Goal: Use online tool/utility: Use online tool/utility

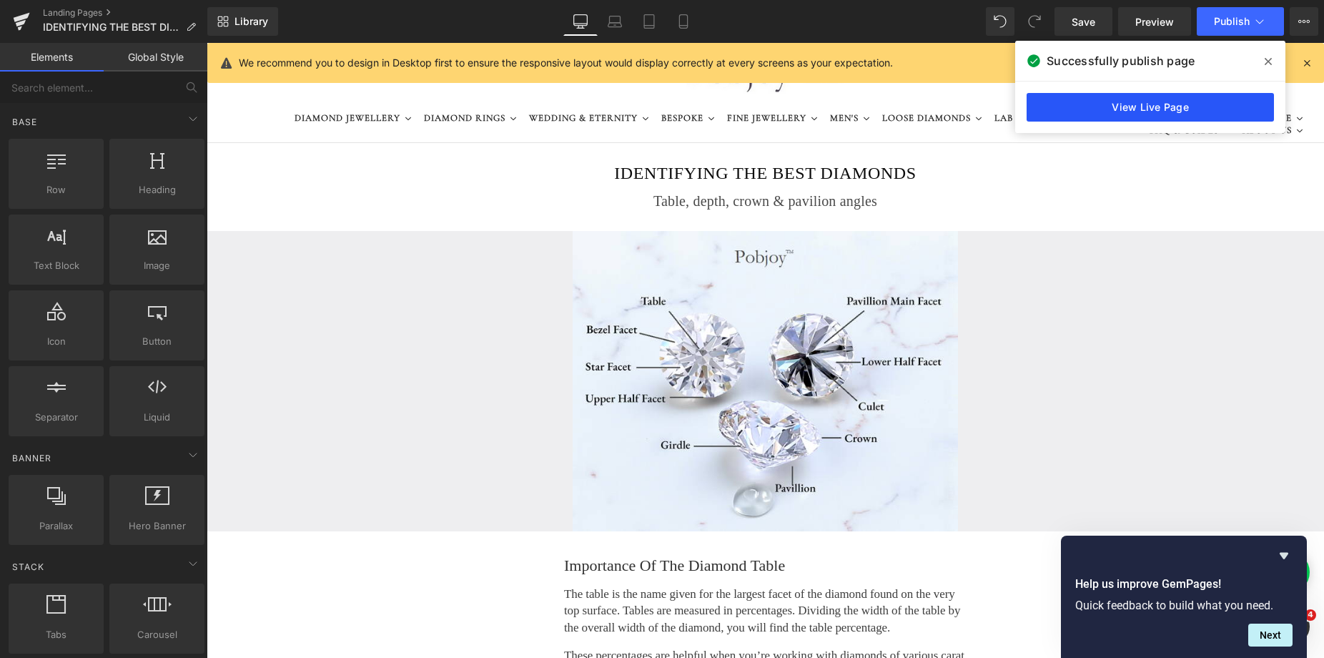
click at [1131, 108] on link "View Live Page" at bounding box center [1149, 107] width 247 height 29
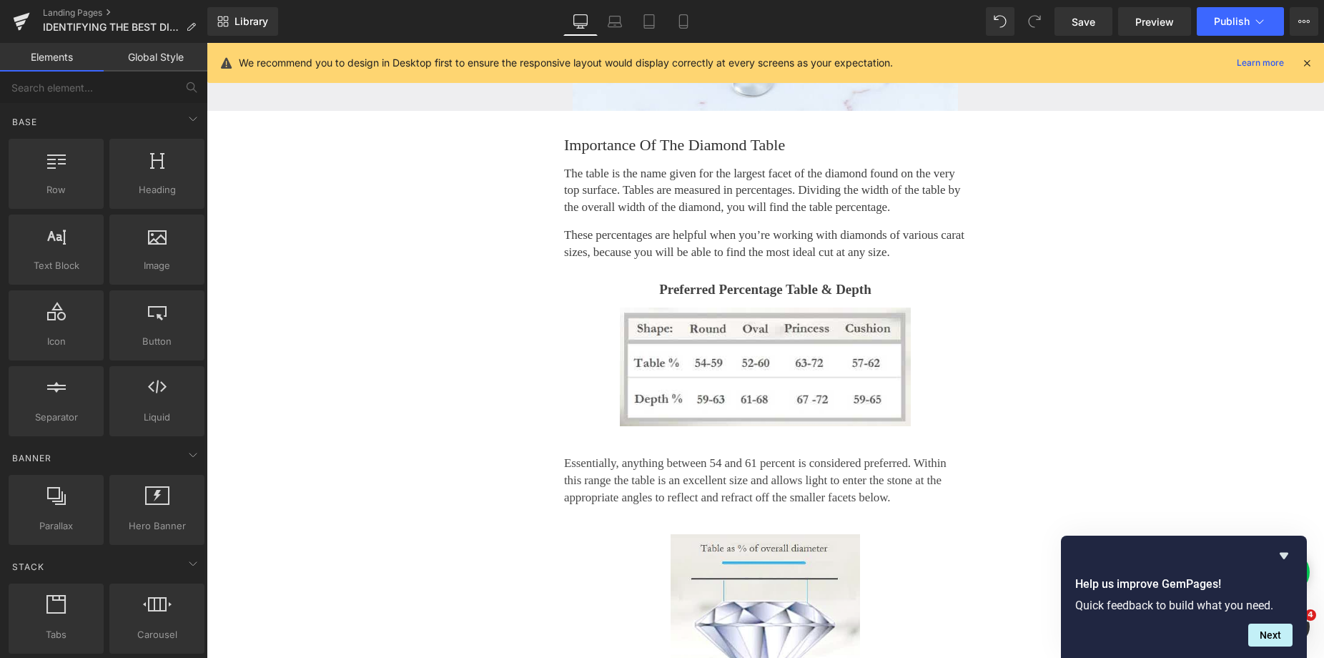
scroll to position [505, 0]
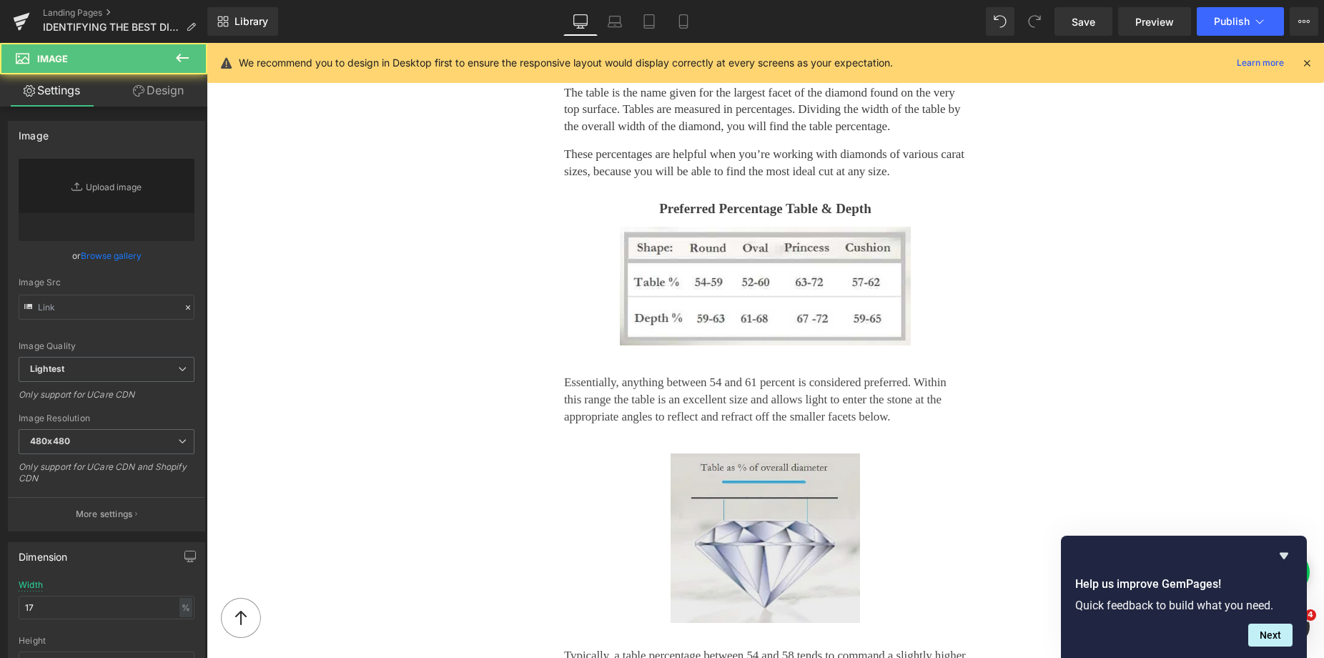
click at [729, 453] on img at bounding box center [765, 537] width 190 height 169
drag, startPoint x: 727, startPoint y: 339, endPoint x: 341, endPoint y: 629, distance: 482.9
click at [727, 453] on img at bounding box center [765, 537] width 190 height 169
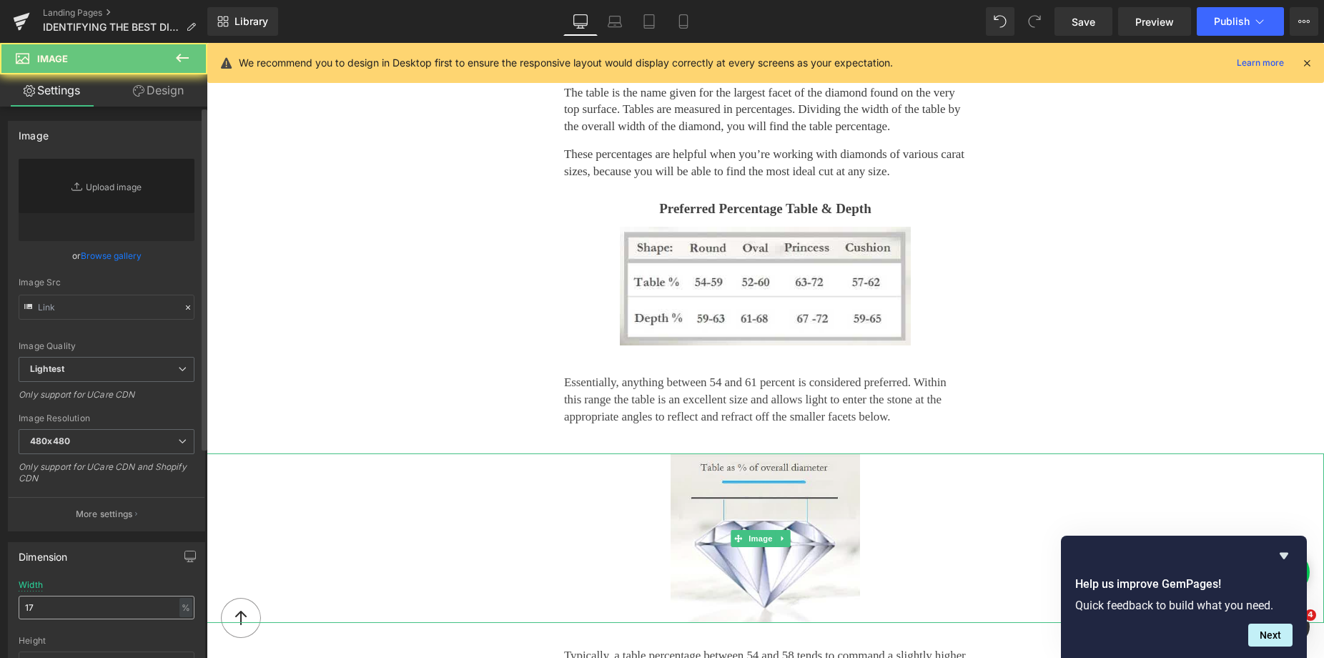
type input "[URL][DOMAIN_NAME]"
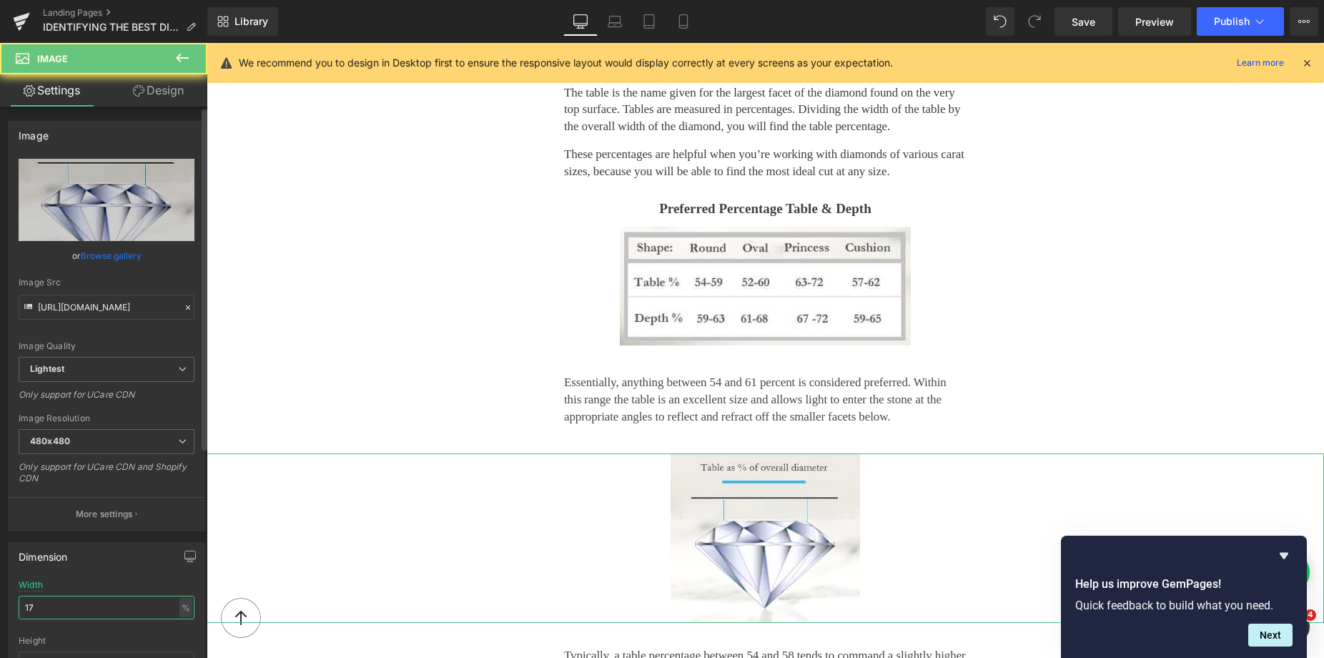
drag, startPoint x: 58, startPoint y: 602, endPoint x: 23, endPoint y: 606, distance: 35.3
click at [23, 606] on input "17" at bounding box center [107, 607] width 176 height 24
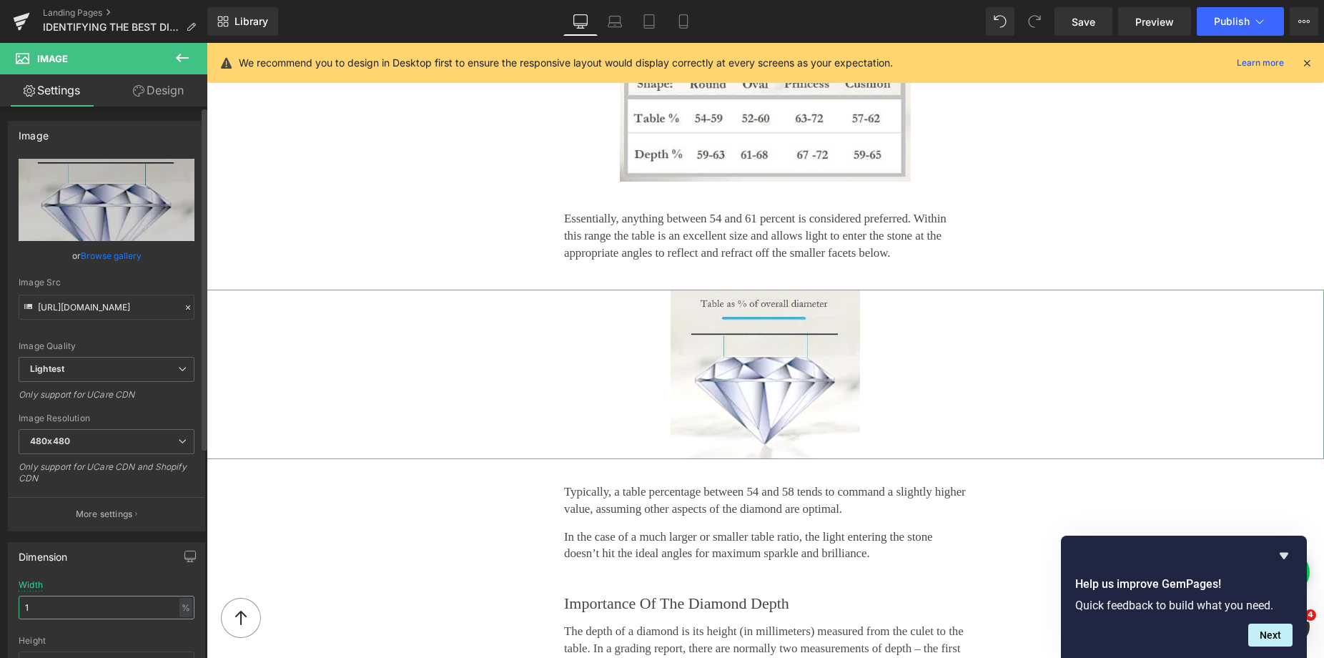
type input "14"
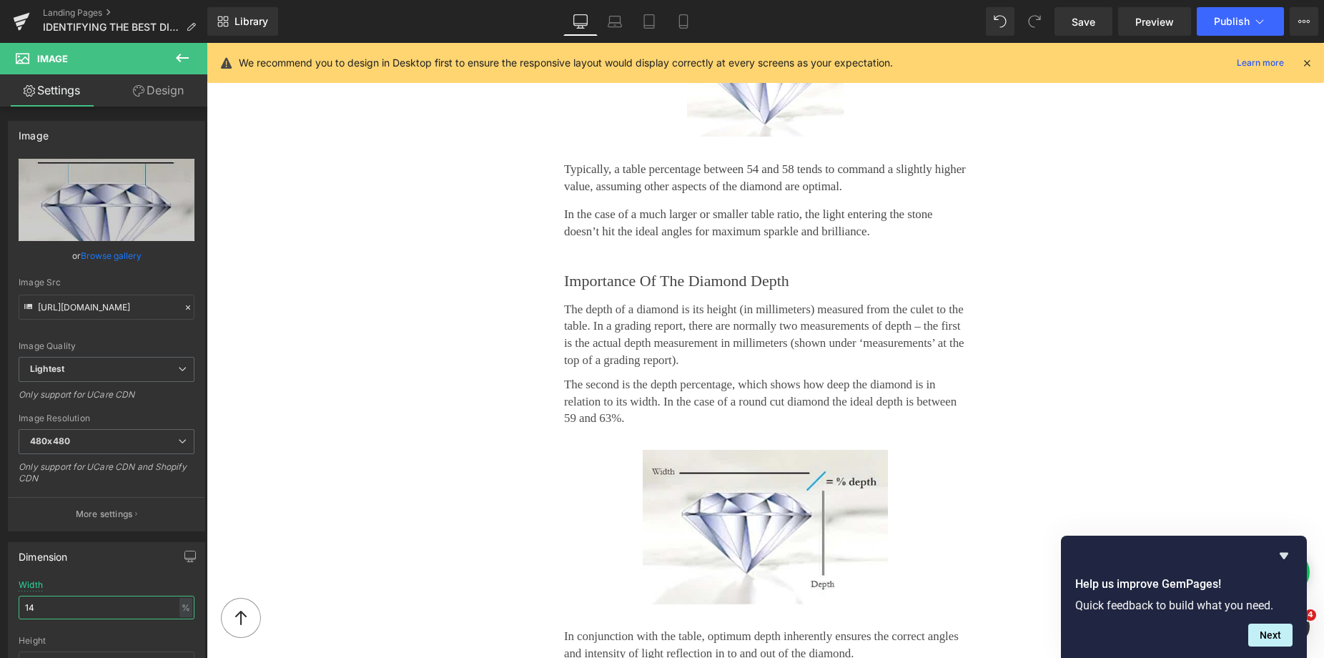
scroll to position [1016, 0]
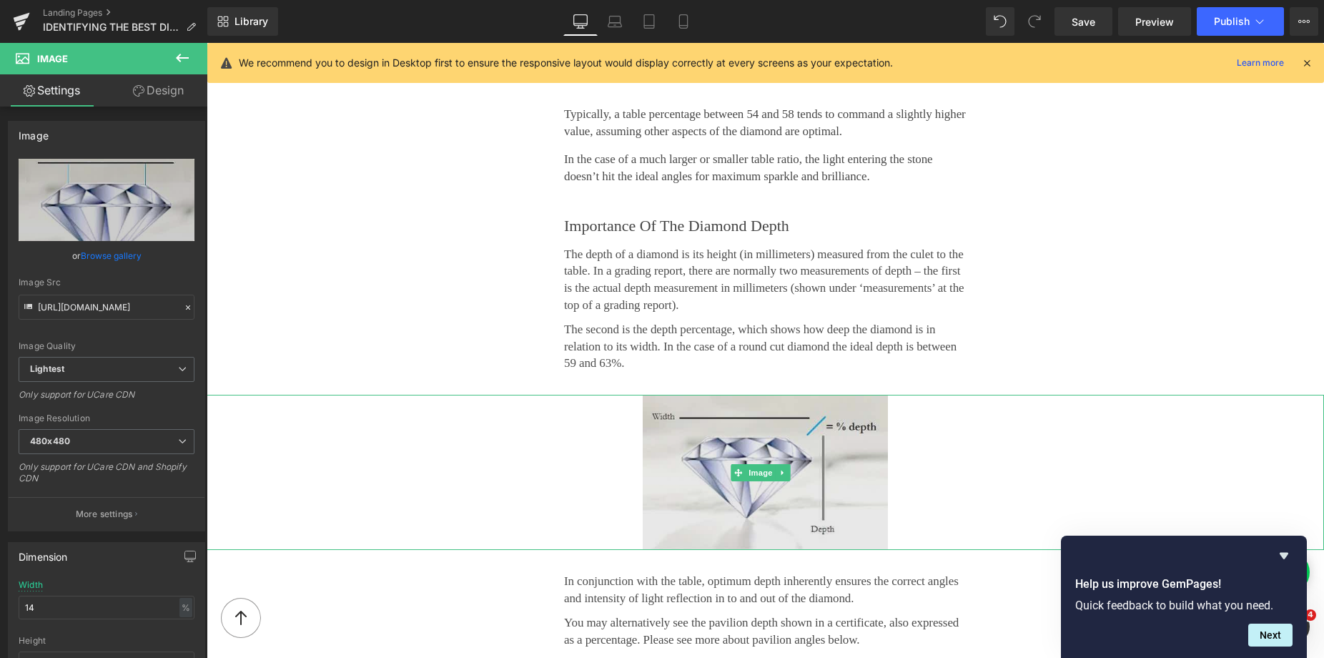
click at [740, 414] on img at bounding box center [766, 472] width 246 height 155
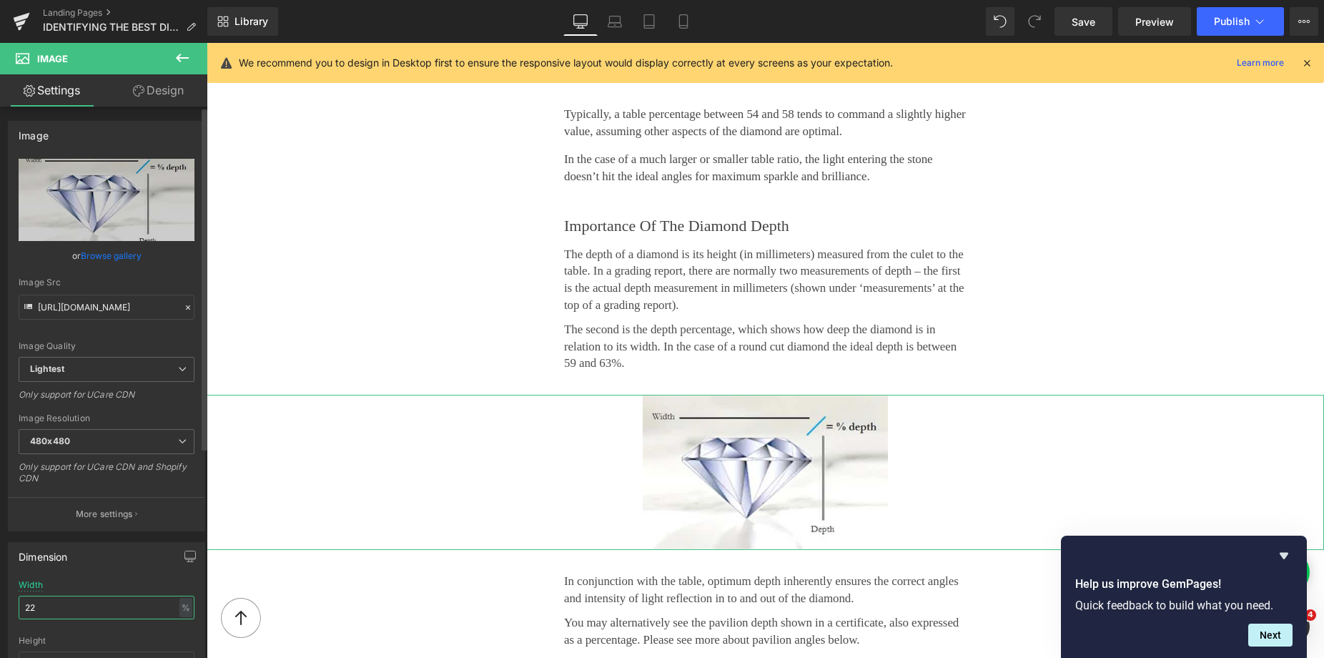
drag, startPoint x: 533, startPoint y: 371, endPoint x: 19, endPoint y: 609, distance: 567.0
click at [19, 609] on input "22" at bounding box center [107, 607] width 176 height 24
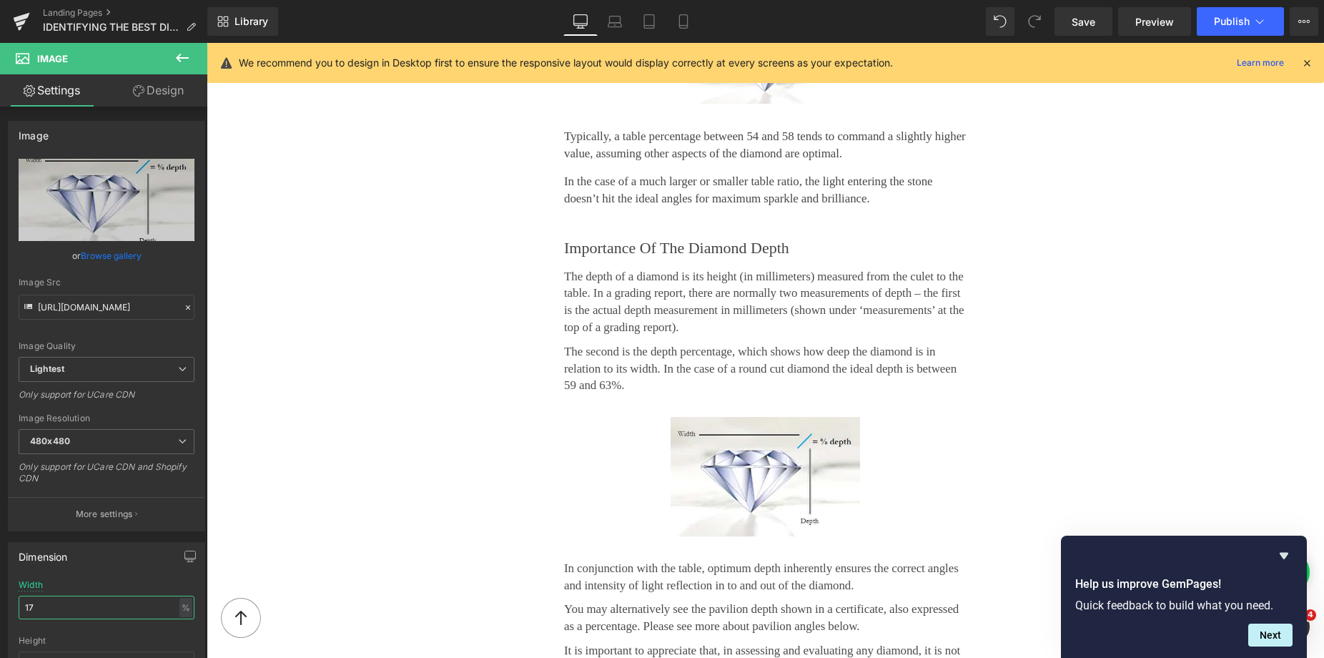
scroll to position [999, 0]
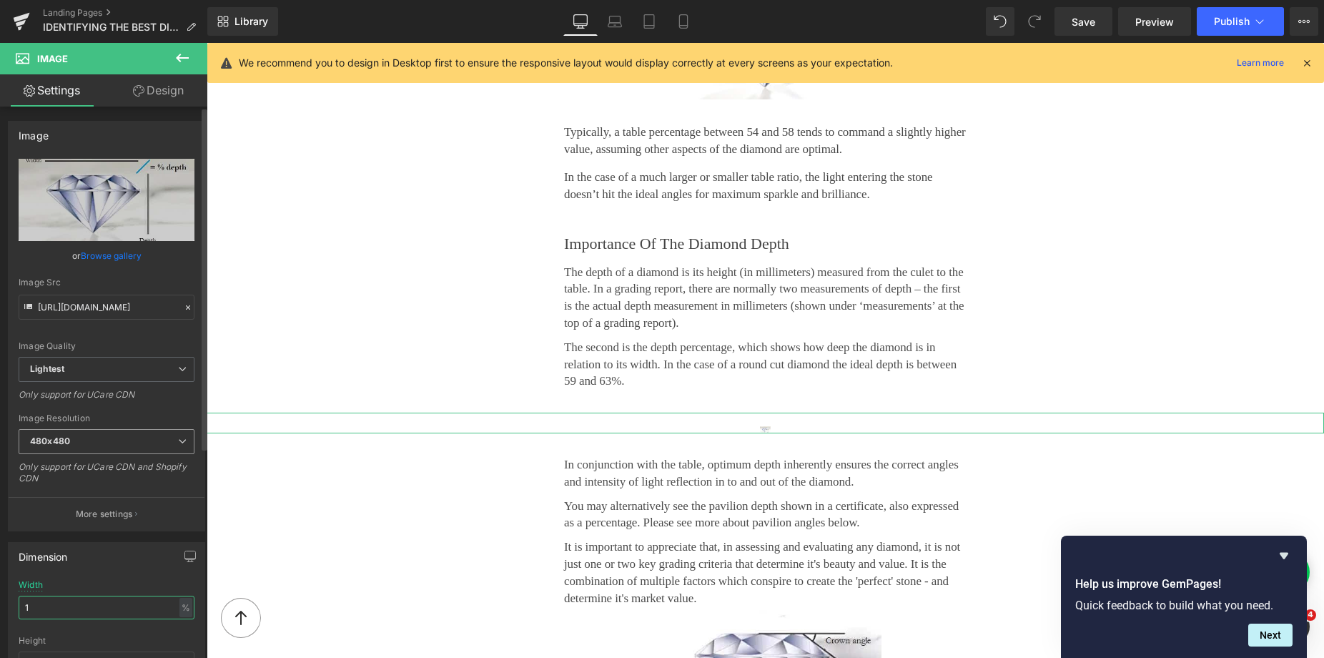
type input "18"
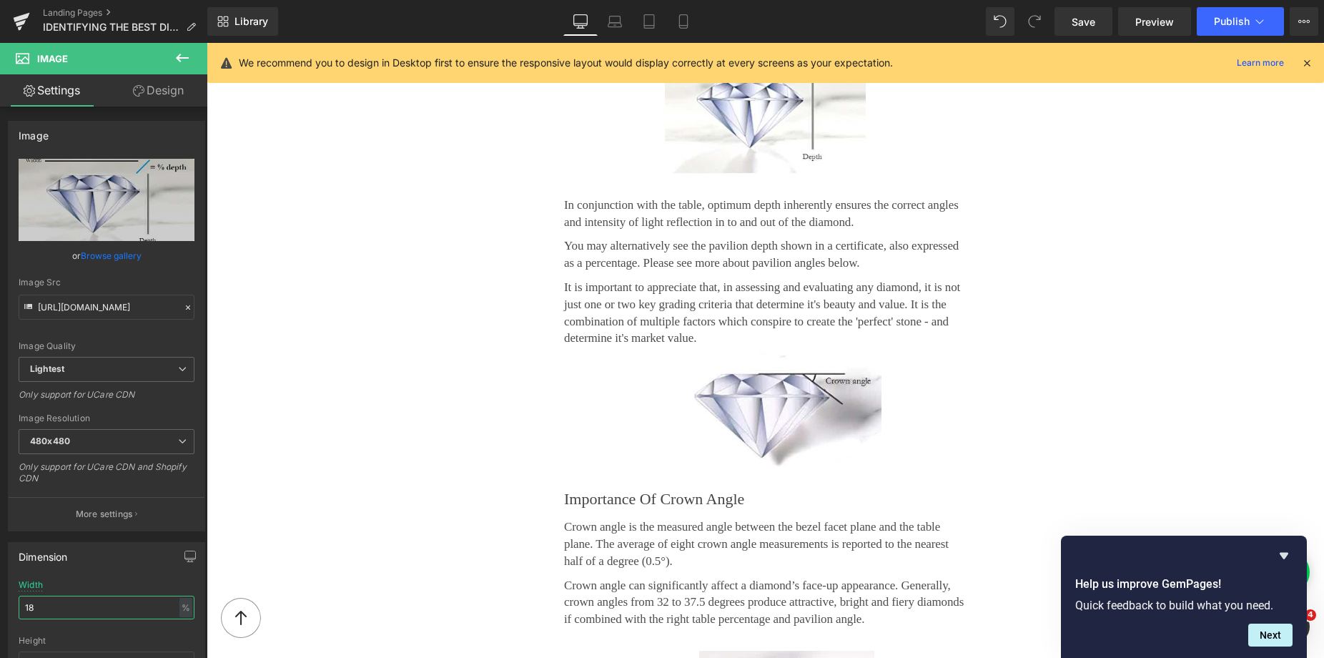
scroll to position [1402, 0]
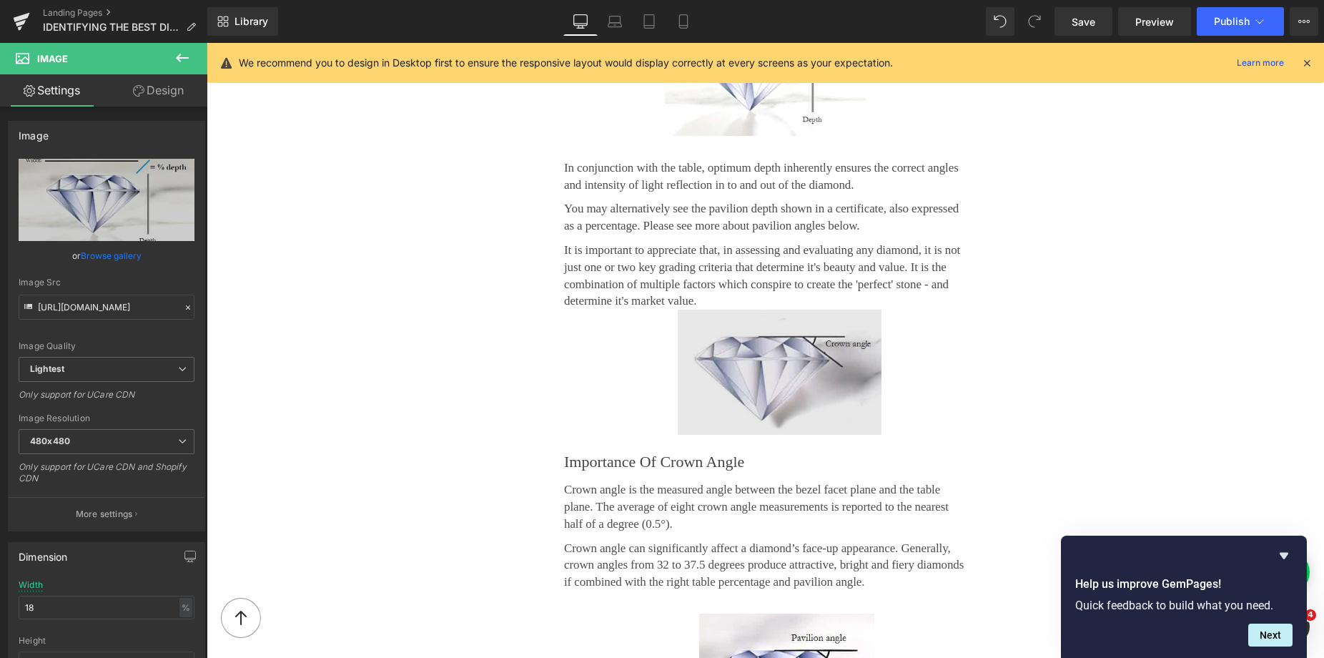
click at [807, 336] on img at bounding box center [780, 372] width 204 height 125
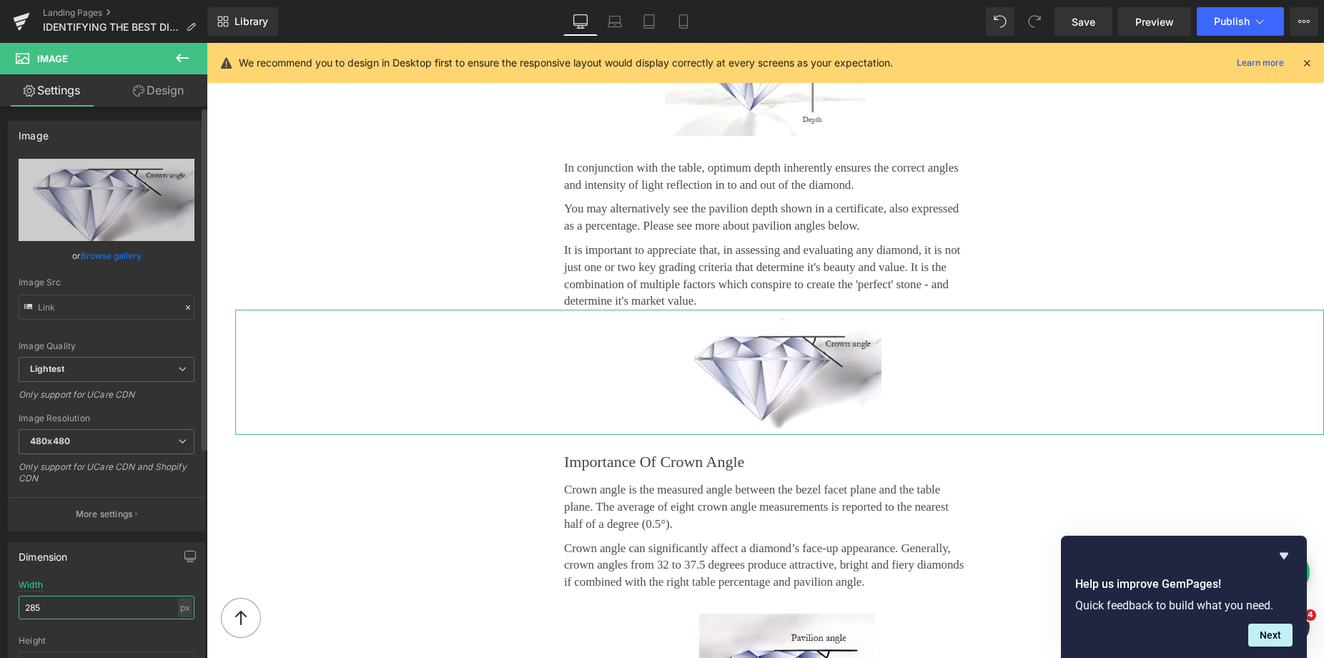
type input "[URL][DOMAIN_NAME]"
drag, startPoint x: 600, startPoint y: 293, endPoint x: 13, endPoint y: 605, distance: 665.4
click at [13, 605] on div "285px Width 285 px % px auto Height auto 0 Circle Image" at bounding box center [107, 651] width 196 height 143
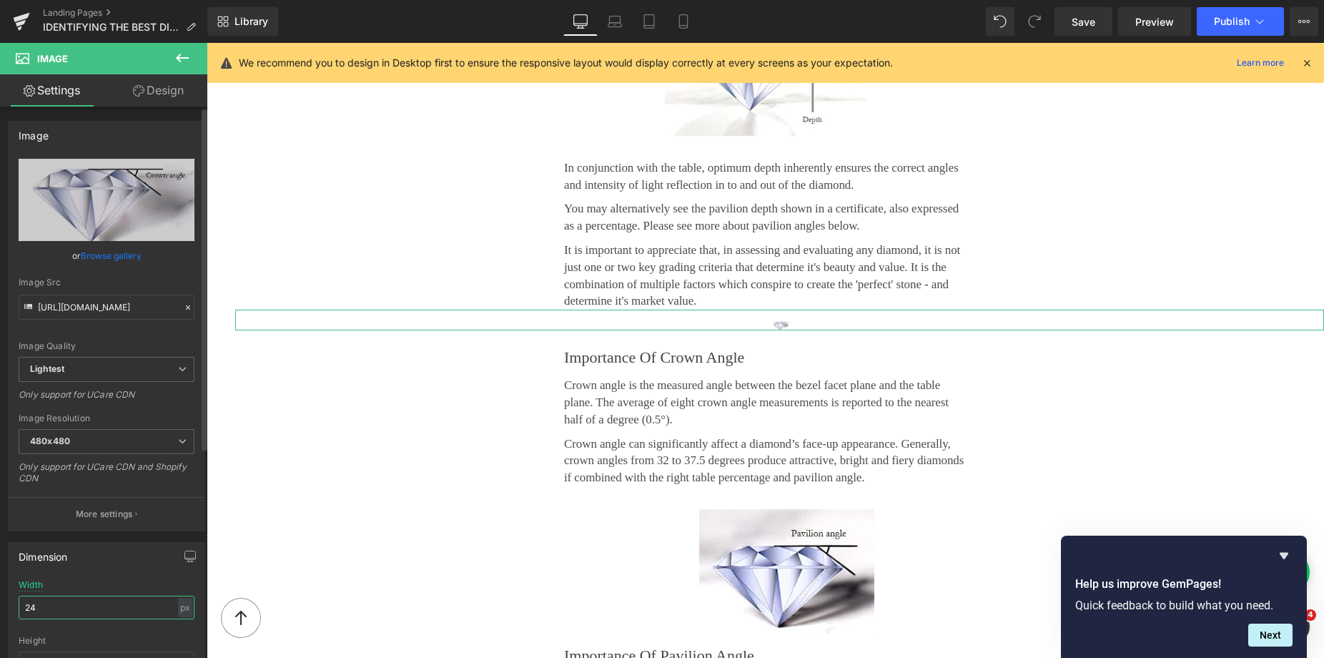
type input "242"
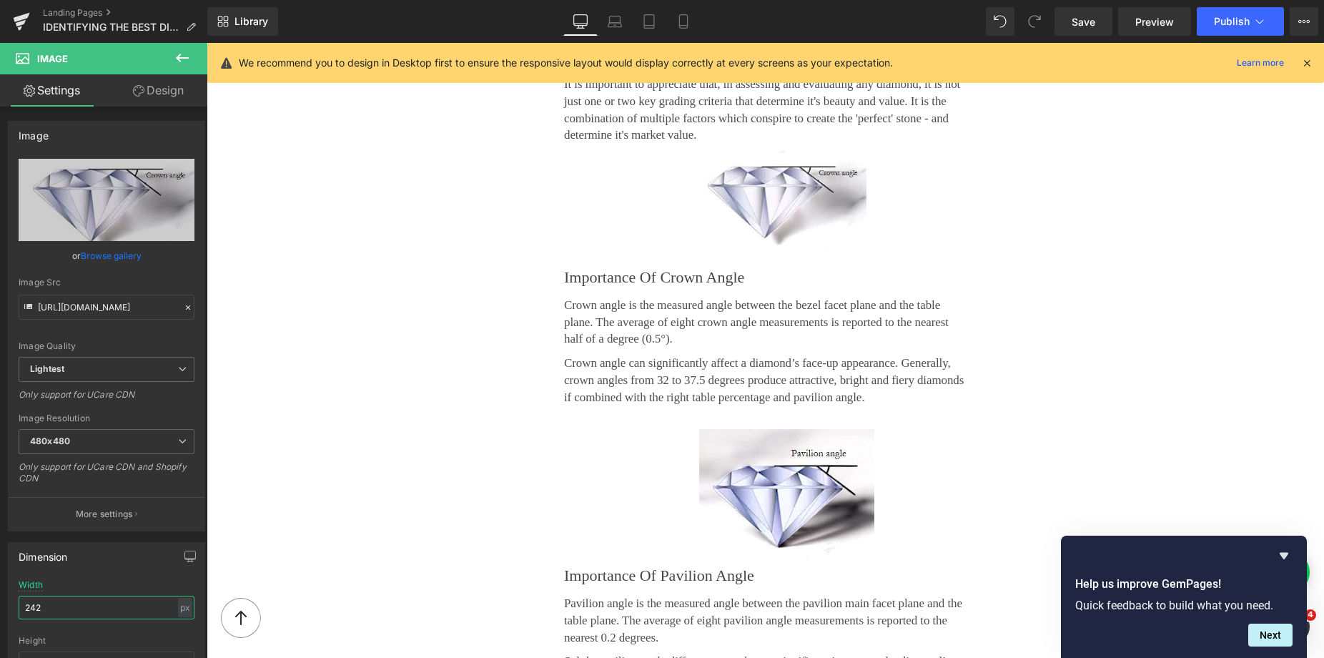
scroll to position [1665, 0]
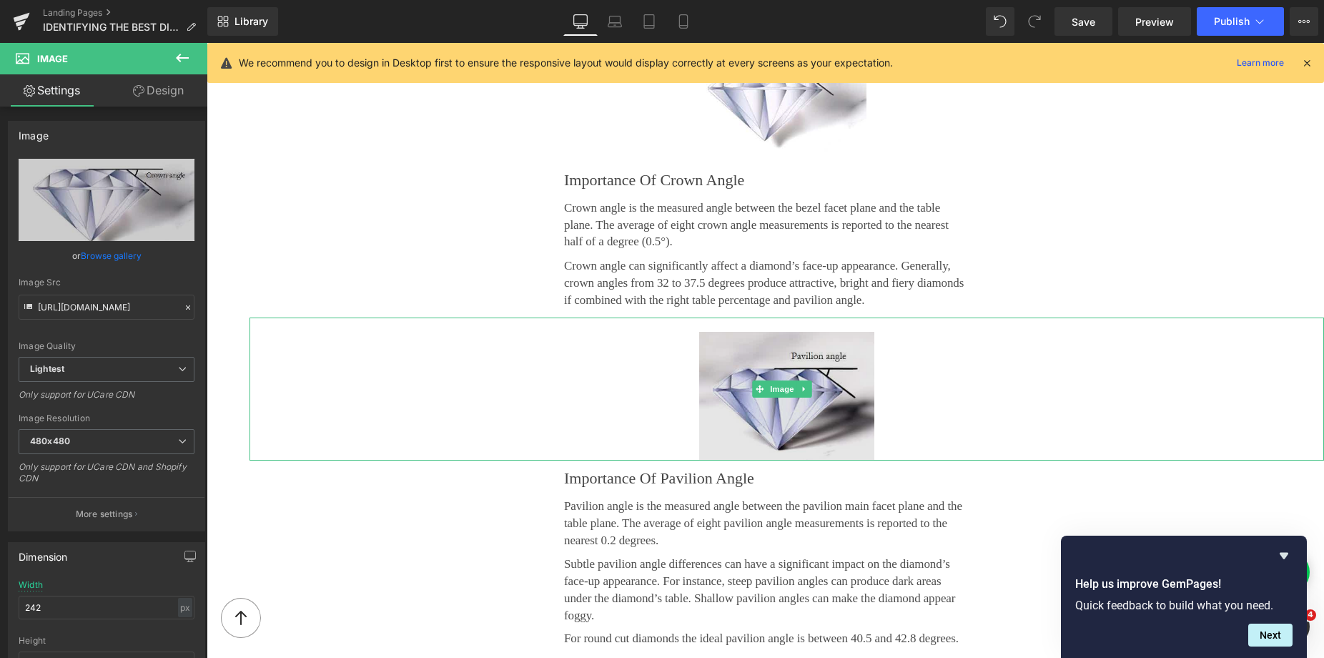
click at [748, 347] on img at bounding box center [786, 388] width 175 height 143
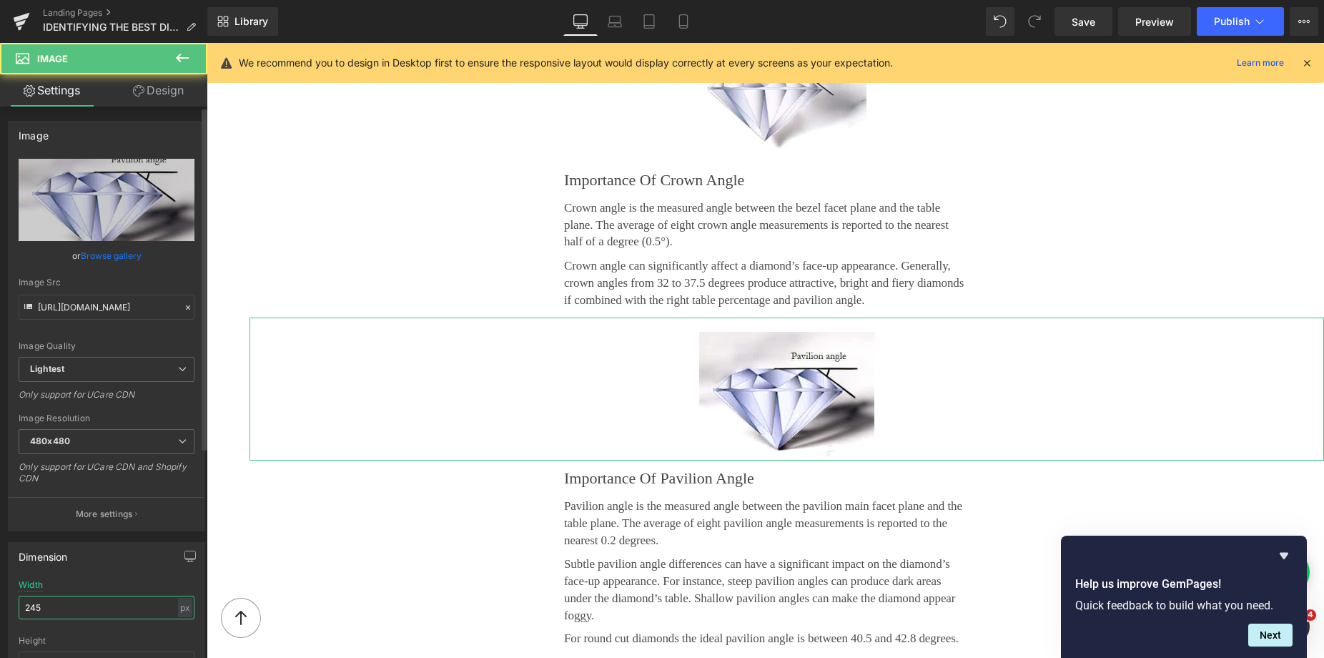
drag, startPoint x: 542, startPoint y: 305, endPoint x: 4, endPoint y: 615, distance: 620.6
click at [4, 615] on div "Dimension 245px Width 245 px % px auto Height auto 0 Circle Image" at bounding box center [107, 627] width 214 height 192
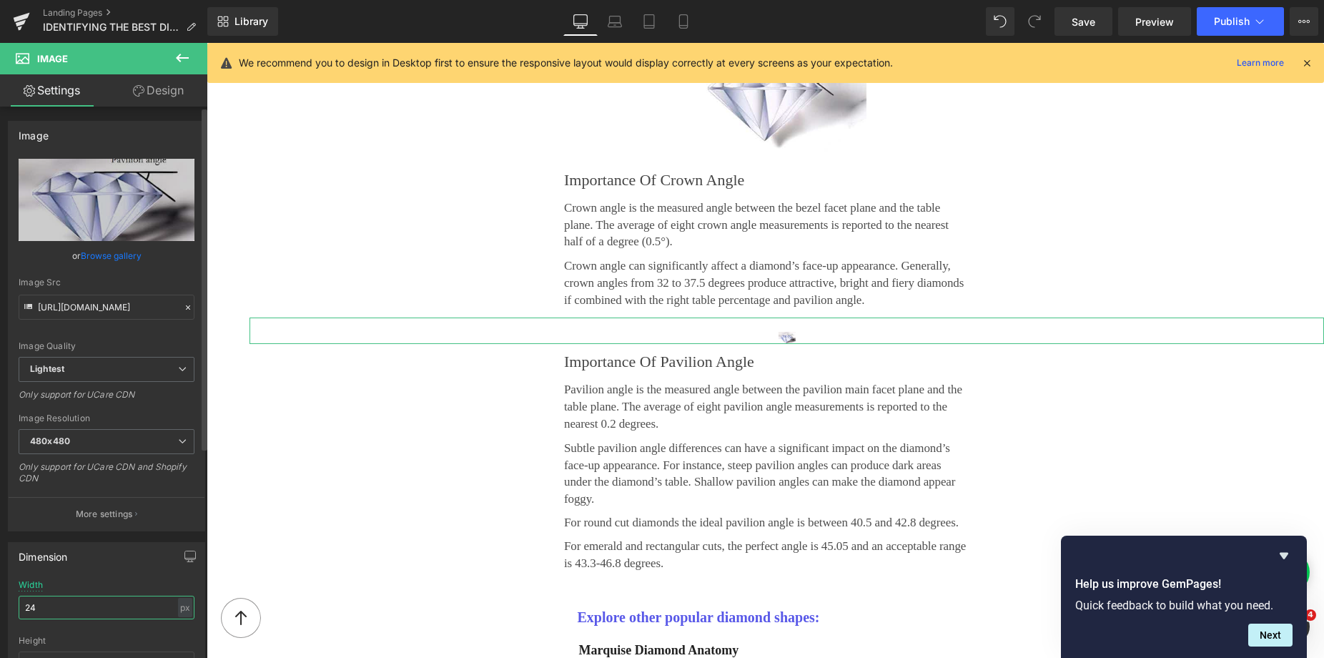
type input "240"
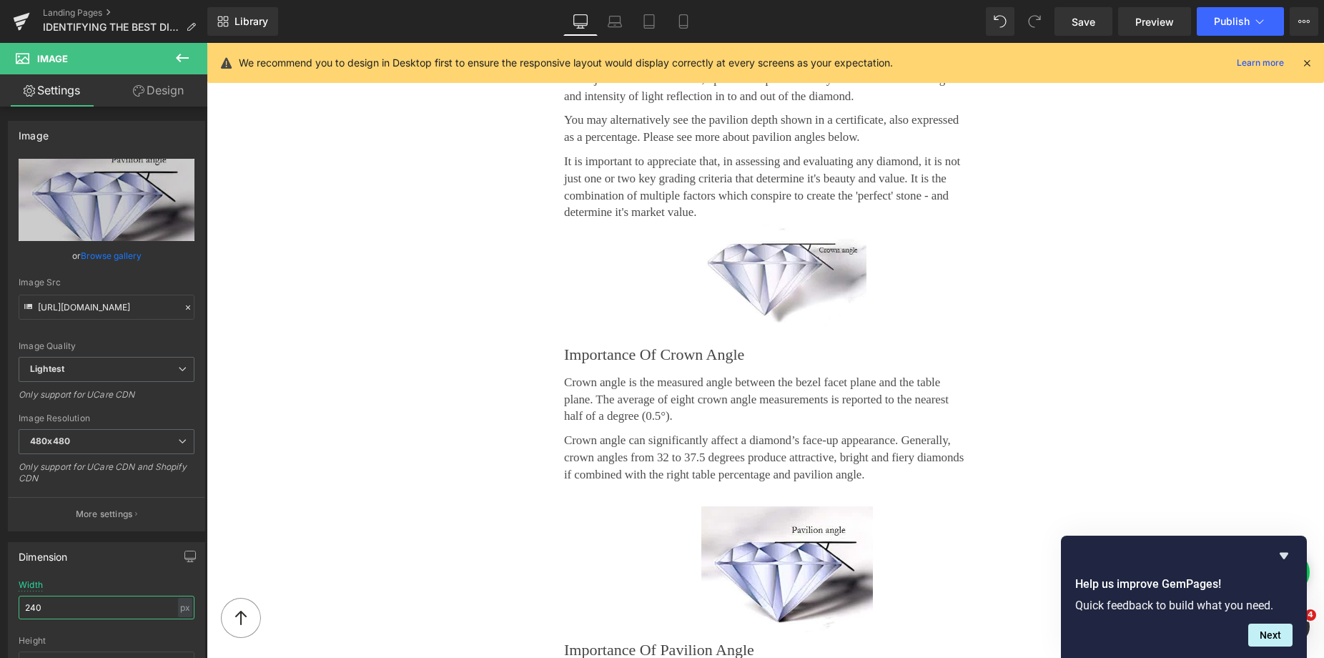
scroll to position [2049, 0]
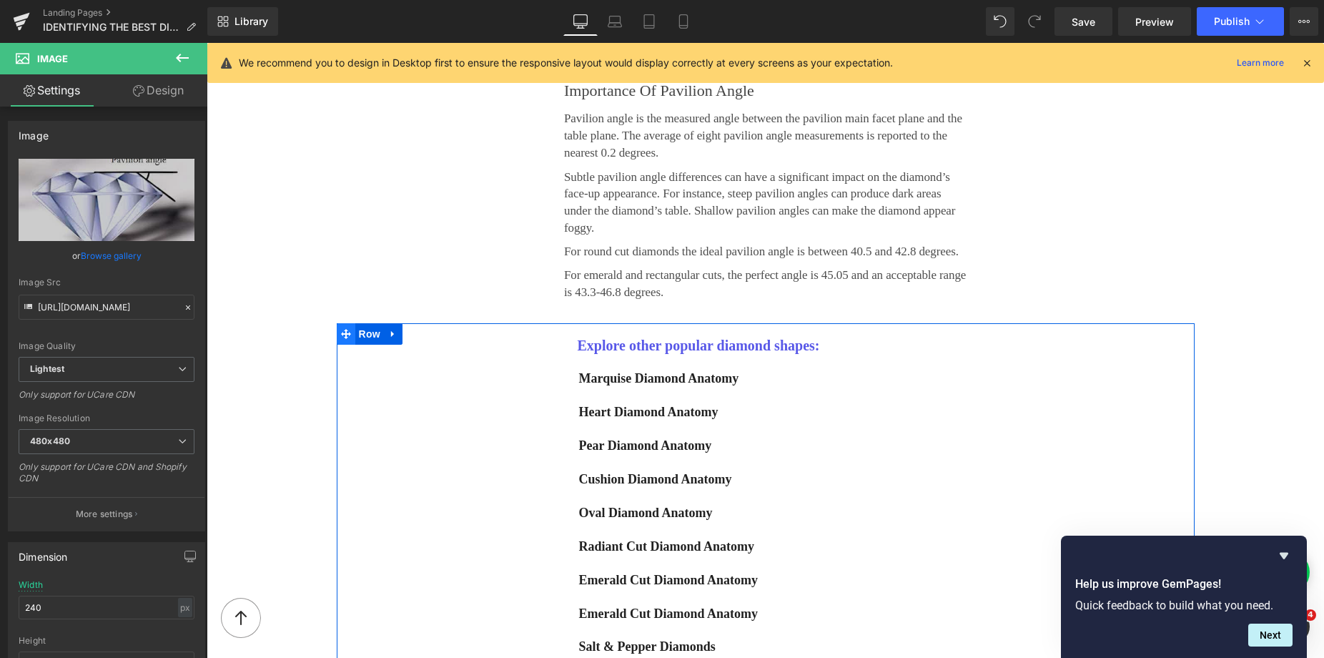
click at [341, 329] on icon at bounding box center [346, 334] width 10 height 10
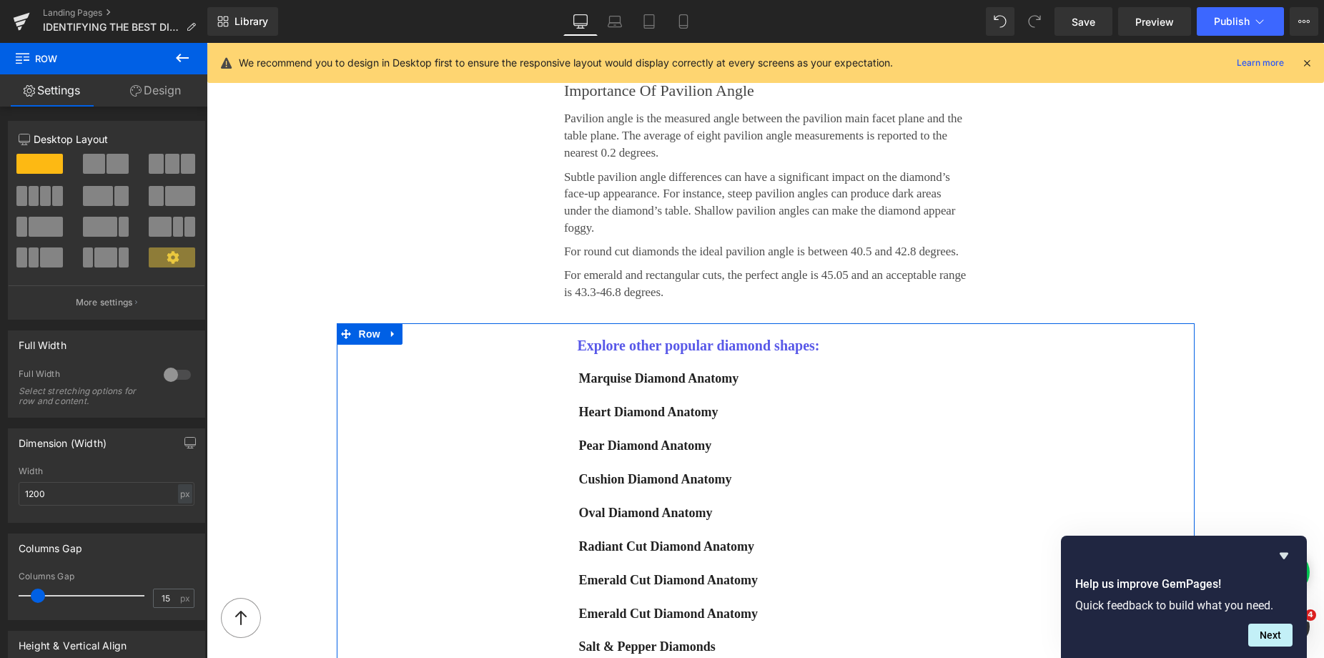
click at [174, 94] on link "Design" at bounding box center [156, 90] width 104 height 32
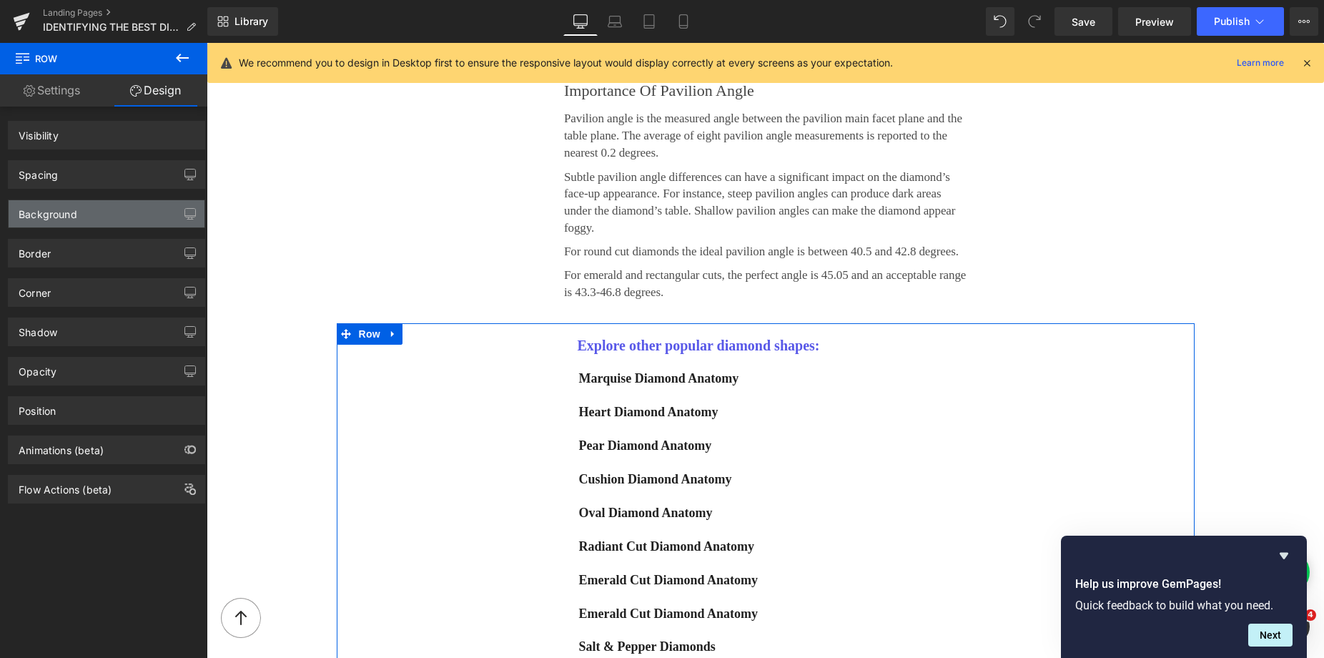
click at [81, 209] on div "Background" at bounding box center [107, 213] width 196 height 27
click at [55, 217] on div "Background" at bounding box center [48, 210] width 59 height 20
type input "transparent"
type input "0"
click at [55, 218] on div "Background" at bounding box center [48, 210] width 59 height 20
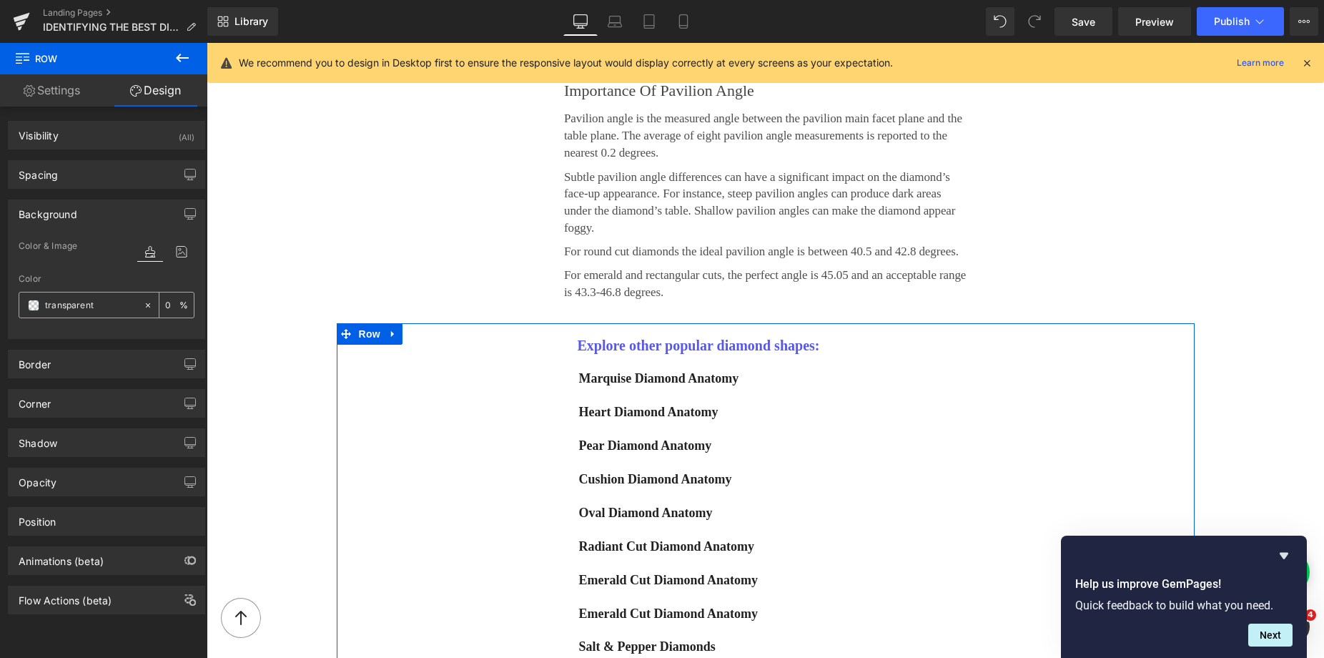
click at [33, 305] on span at bounding box center [33, 304] width 11 height 11
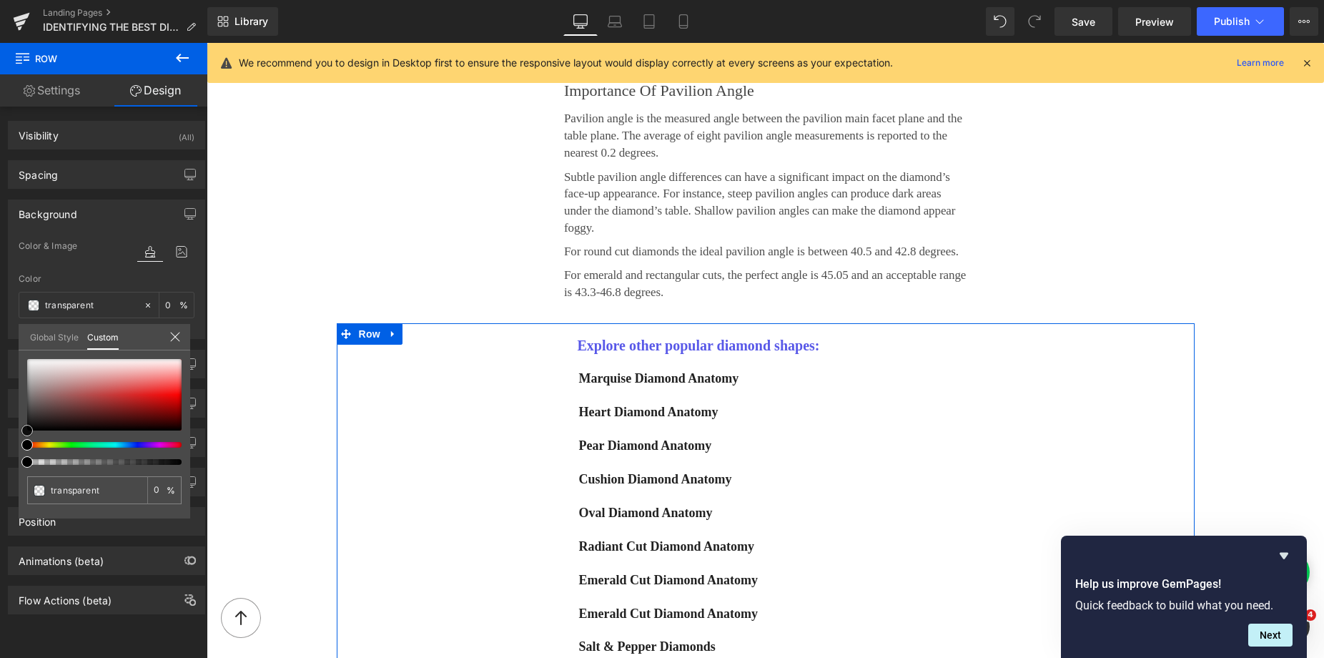
type input "#e1dfdf"
type input "100"
type input "#e1dfdf"
type input "100"
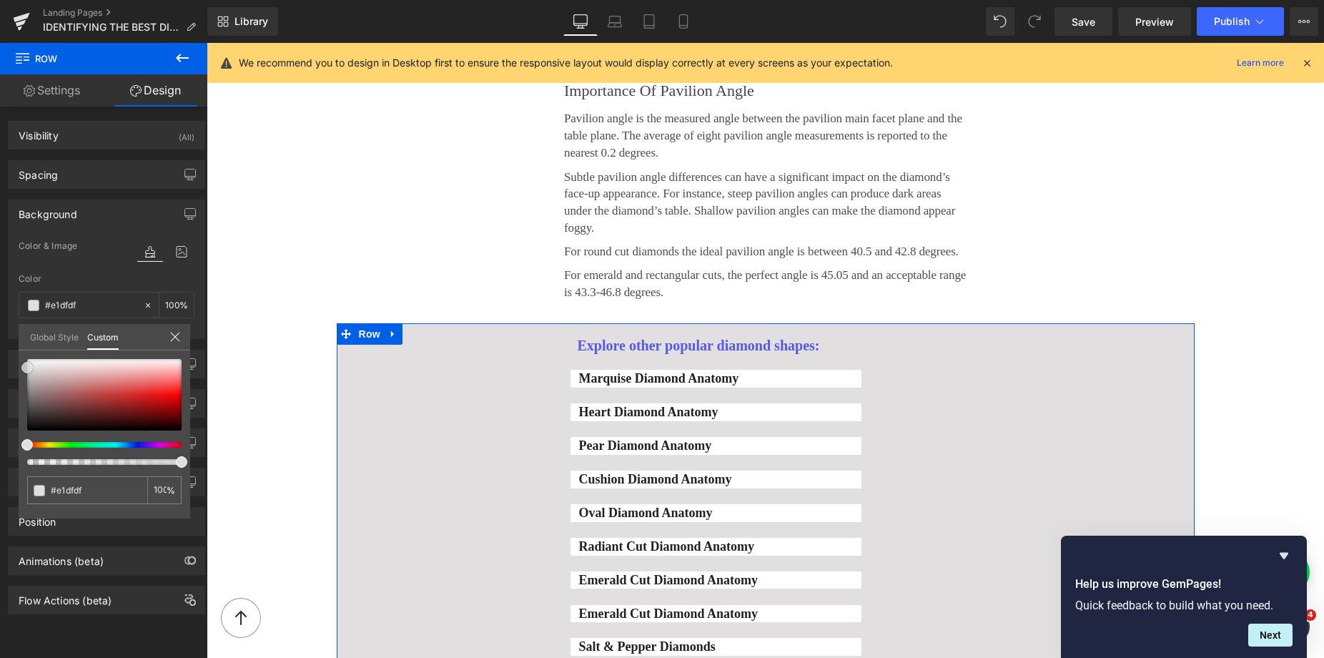
type input "#e0e0e0"
type input "#e5e5e5"
type input "#efefef"
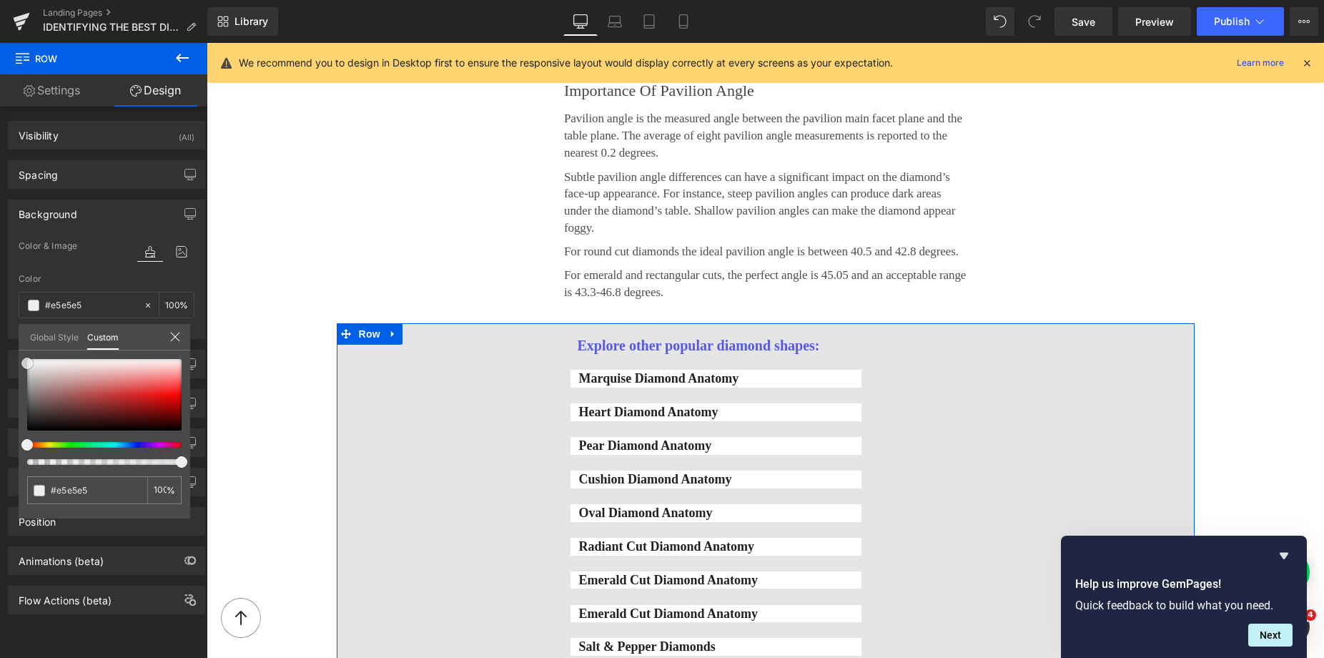
type input "#efefef"
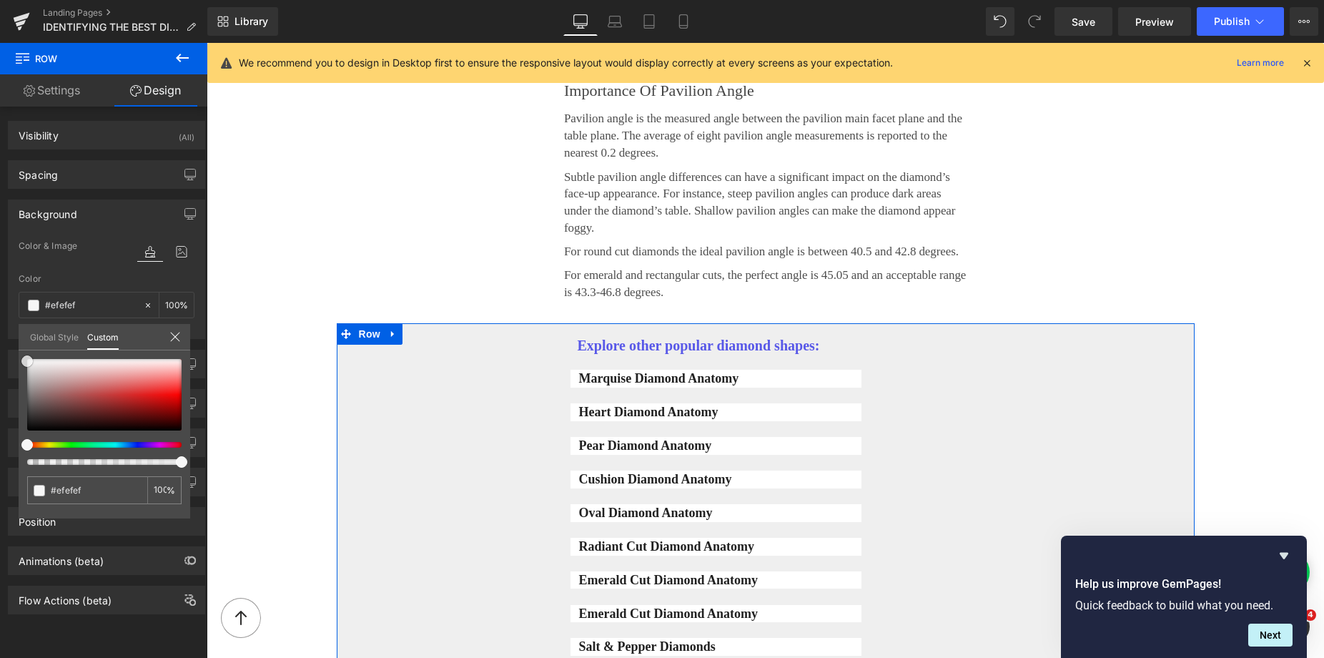
type input "#f4f4f4"
type input "#f9f9f9"
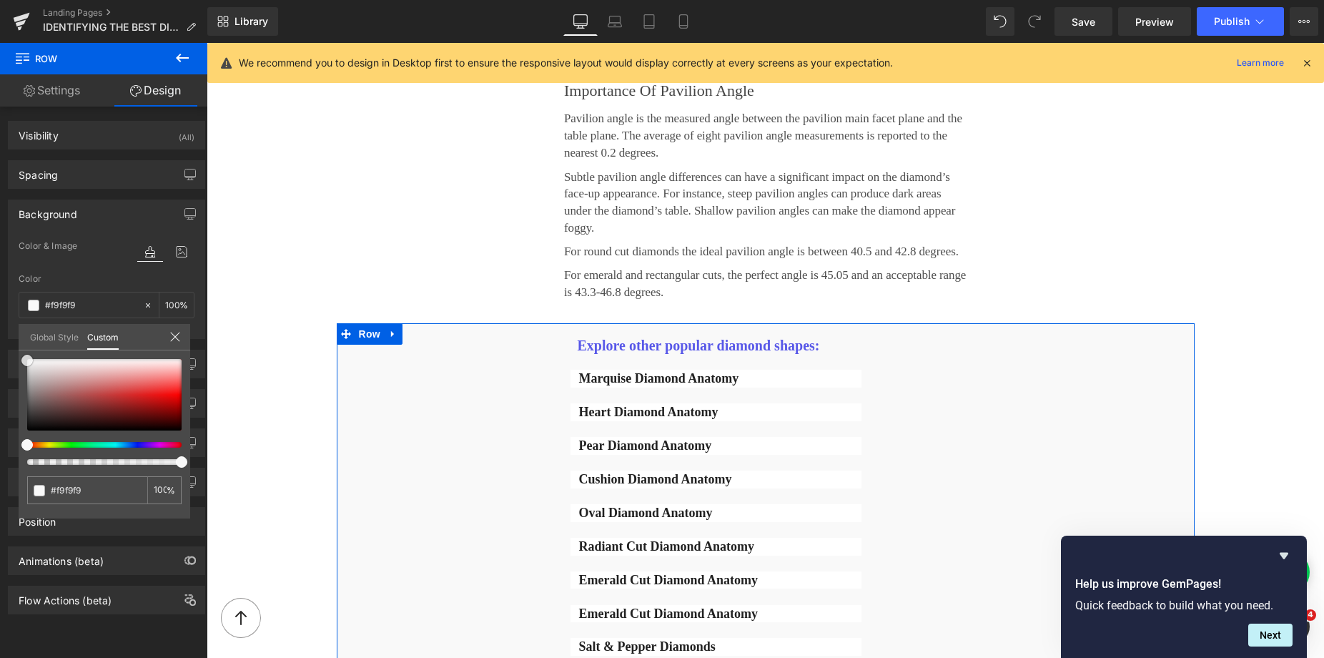
type input "#f7f7f7"
type input "#efefef"
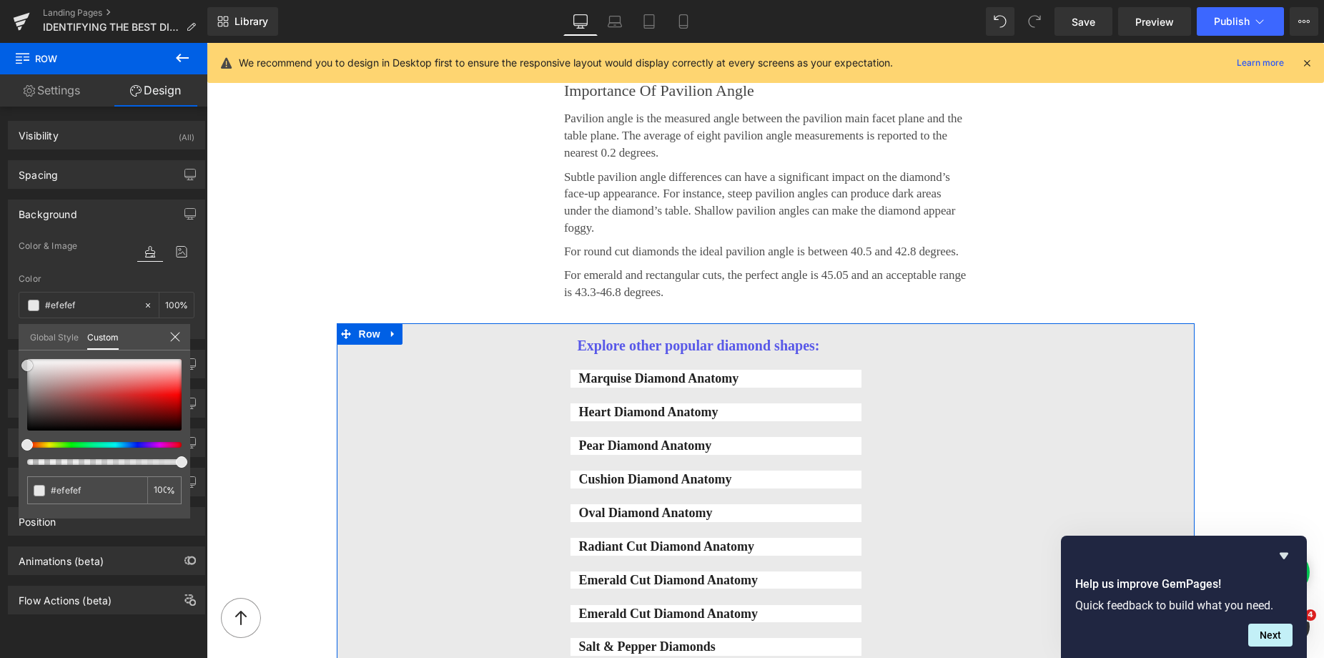
type input "#eaeaea"
type input "#e8e8e8"
drag, startPoint x: 33, startPoint y: 367, endPoint x: 19, endPoint y: 365, distance: 14.5
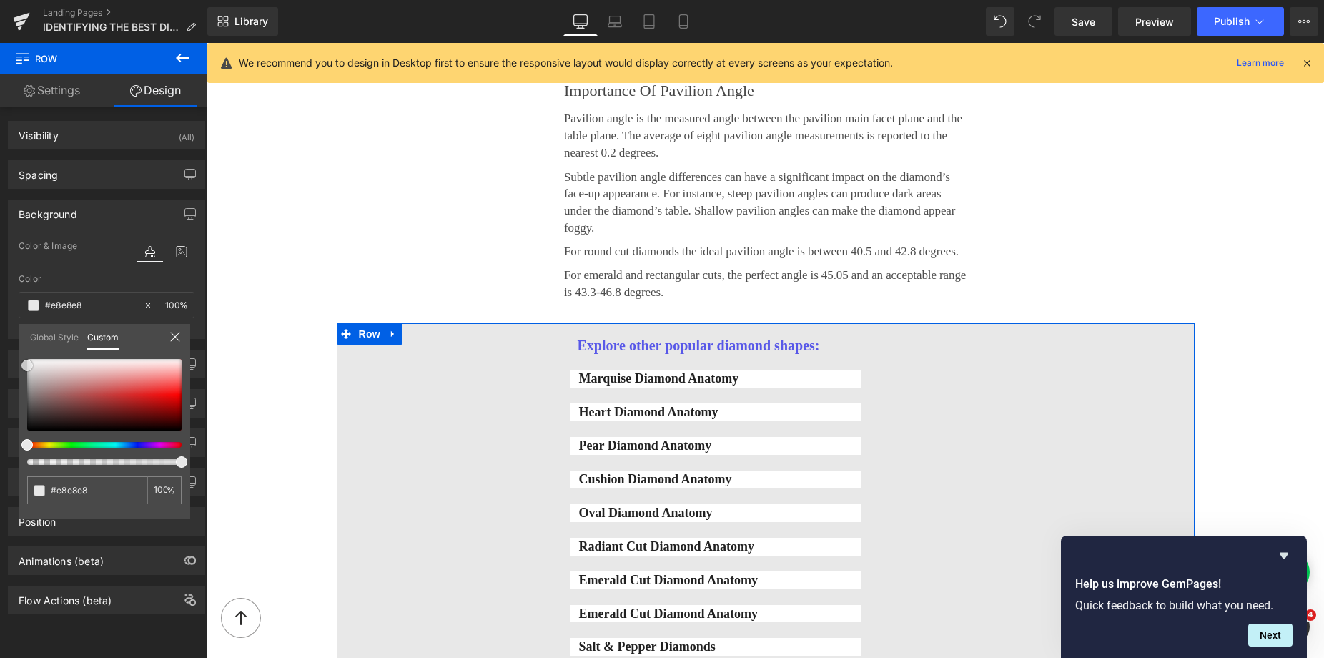
click at [19, 365] on div "#e8e8e8 100 %" at bounding box center [105, 438] width 172 height 159
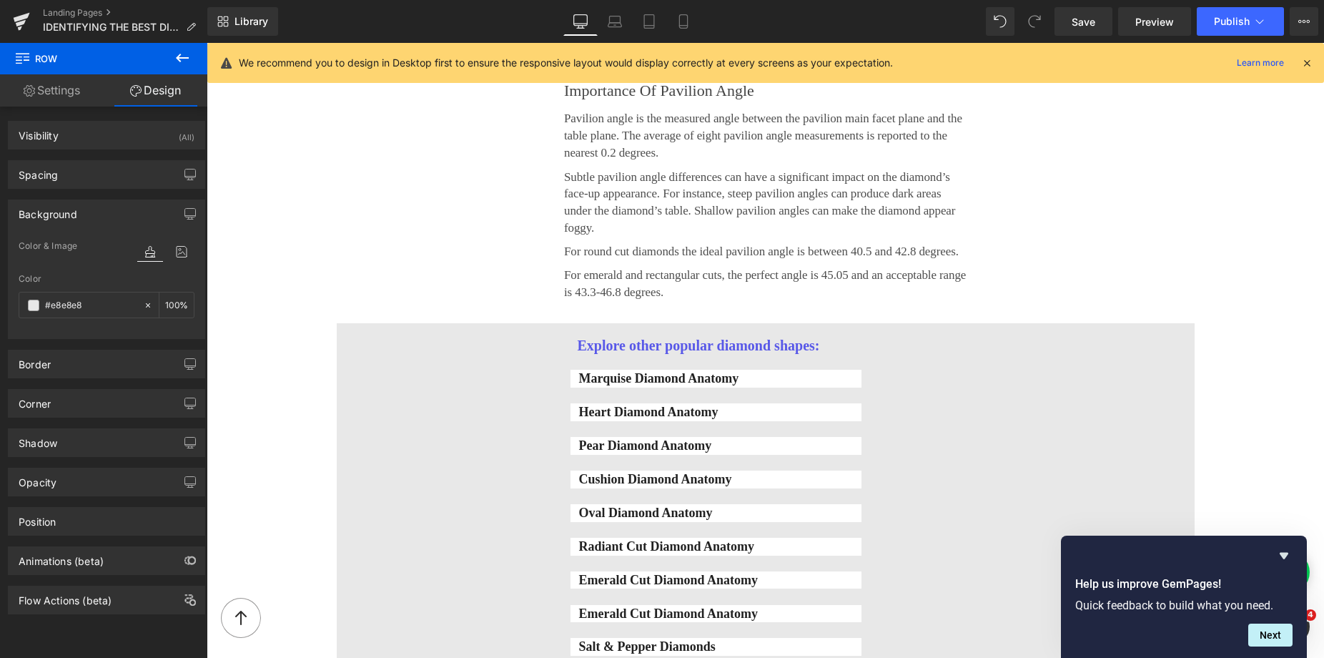
click at [597, 337] on h1 "Explore other popular diamond shapes:" at bounding box center [720, 346] width 284 height 18
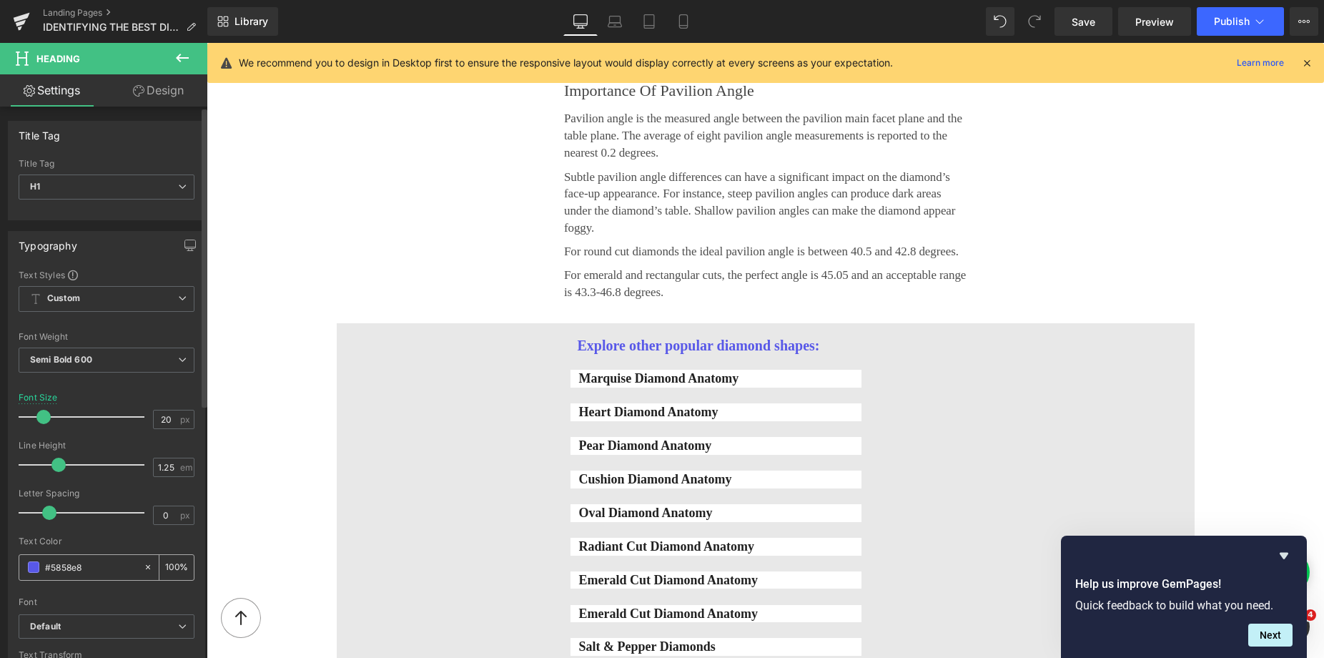
click at [29, 568] on span at bounding box center [33, 566] width 11 height 11
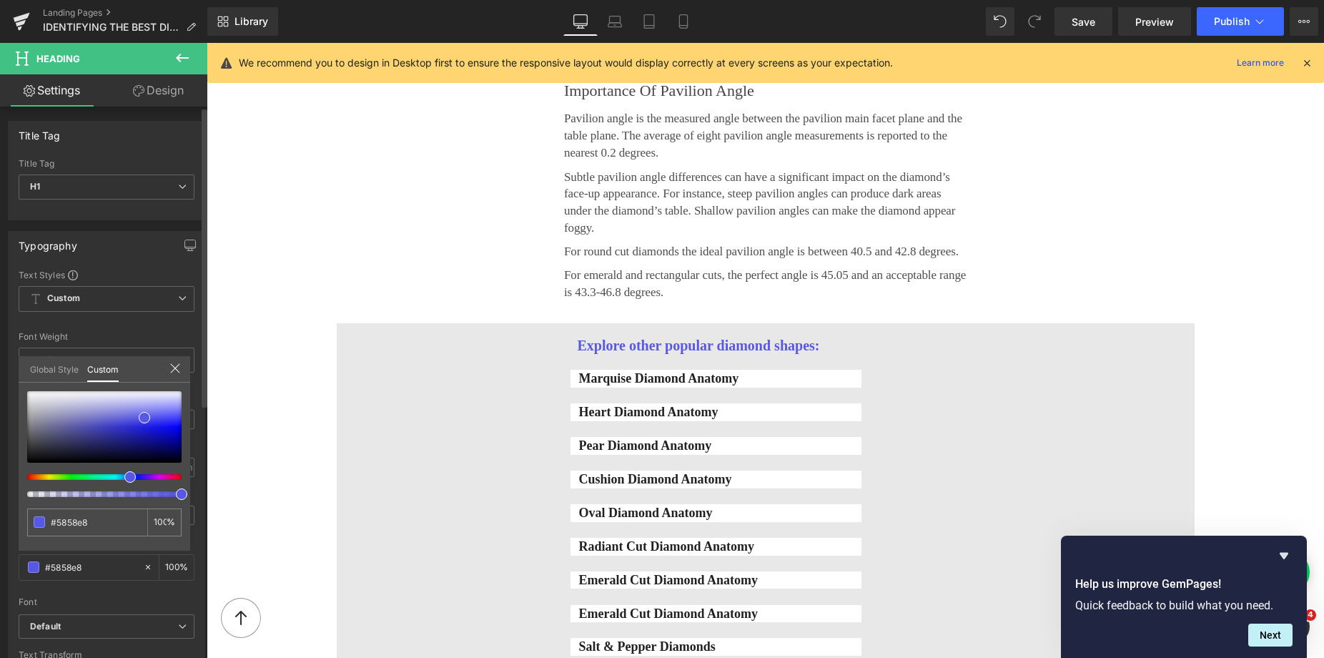
click at [39, 483] on div at bounding box center [104, 444] width 154 height 106
click at [32, 479] on div at bounding box center [104, 444] width 154 height 106
click at [31, 478] on div at bounding box center [98, 477] width 154 height 6
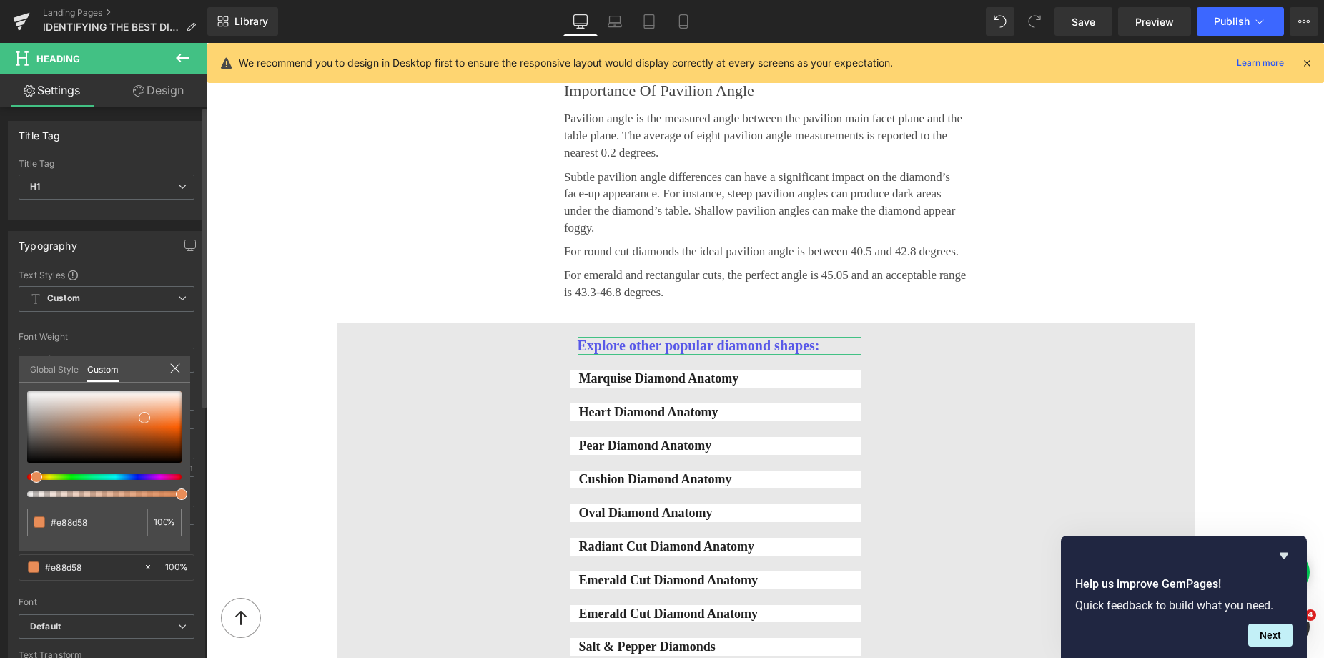
type input "#e88d58"
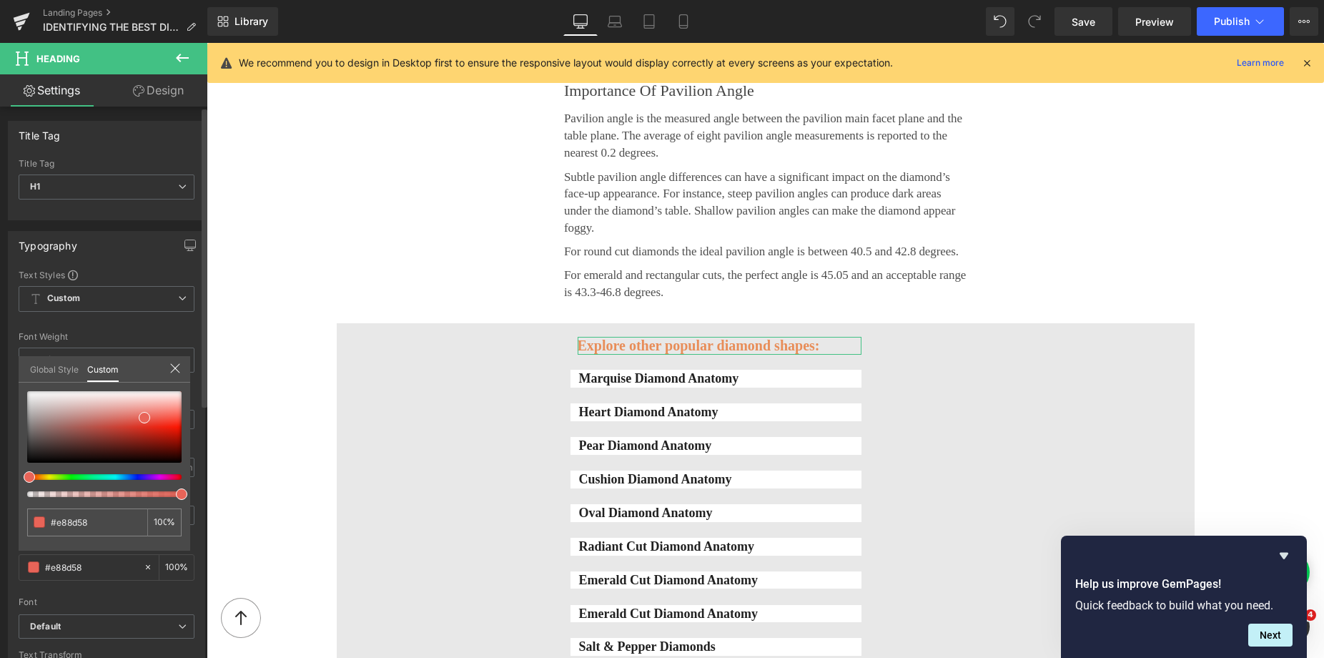
type input "#e88858"
drag, startPoint x: 31, startPoint y: 478, endPoint x: 17, endPoint y: 480, distance: 13.7
click at [17, 480] on div "Typography Text Styles Custom Custom Setup Global Style Custom Setup Global Sty…" at bounding box center [107, 465] width 214 height 491
type input "#e86458"
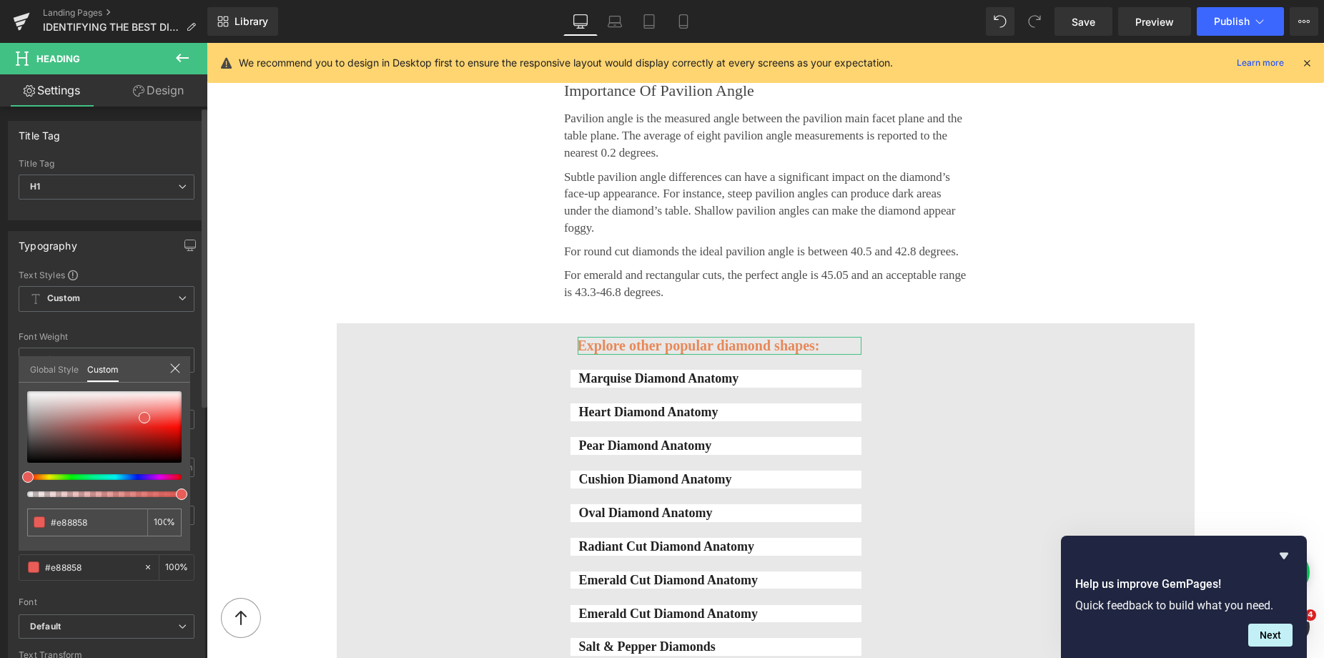
type input "#e86458"
click at [30, 452] on div at bounding box center [104, 426] width 154 height 71
type input "#272525"
type input "#242222"
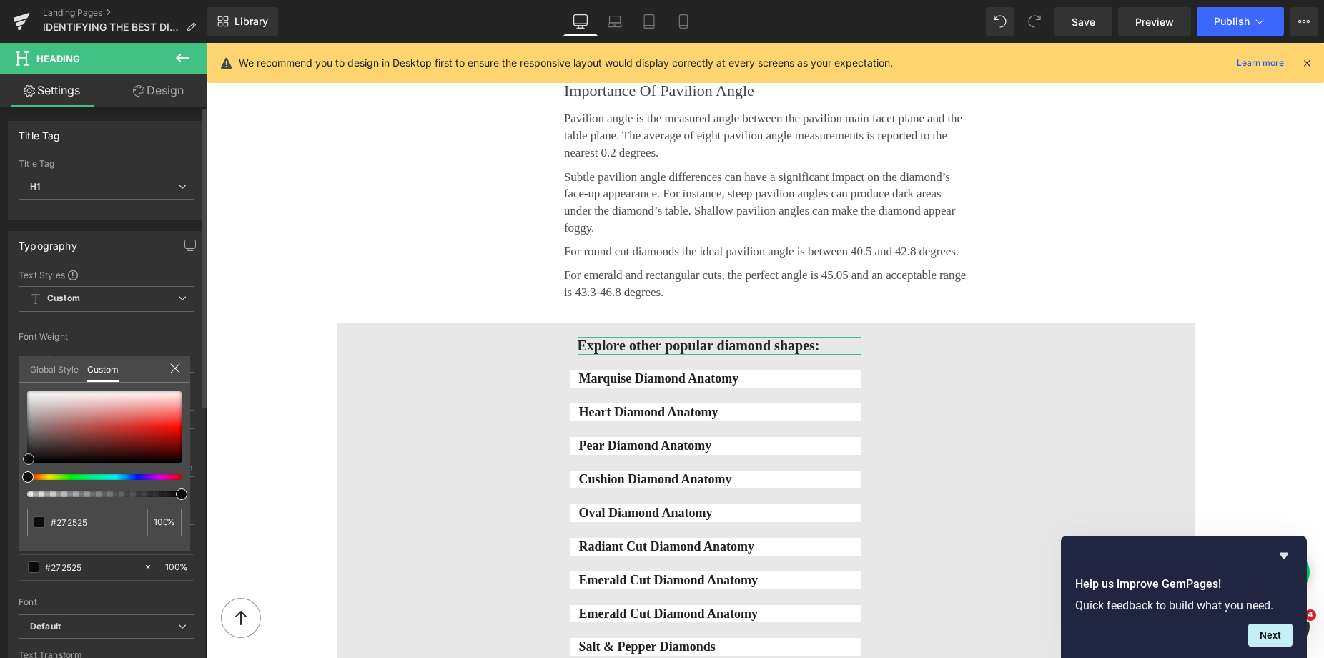
type input "#242222"
type input "#0d0c0c"
drag, startPoint x: 30, startPoint y: 452, endPoint x: 29, endPoint y: 459, distance: 7.3
click at [29, 459] on span at bounding box center [28, 458] width 11 height 11
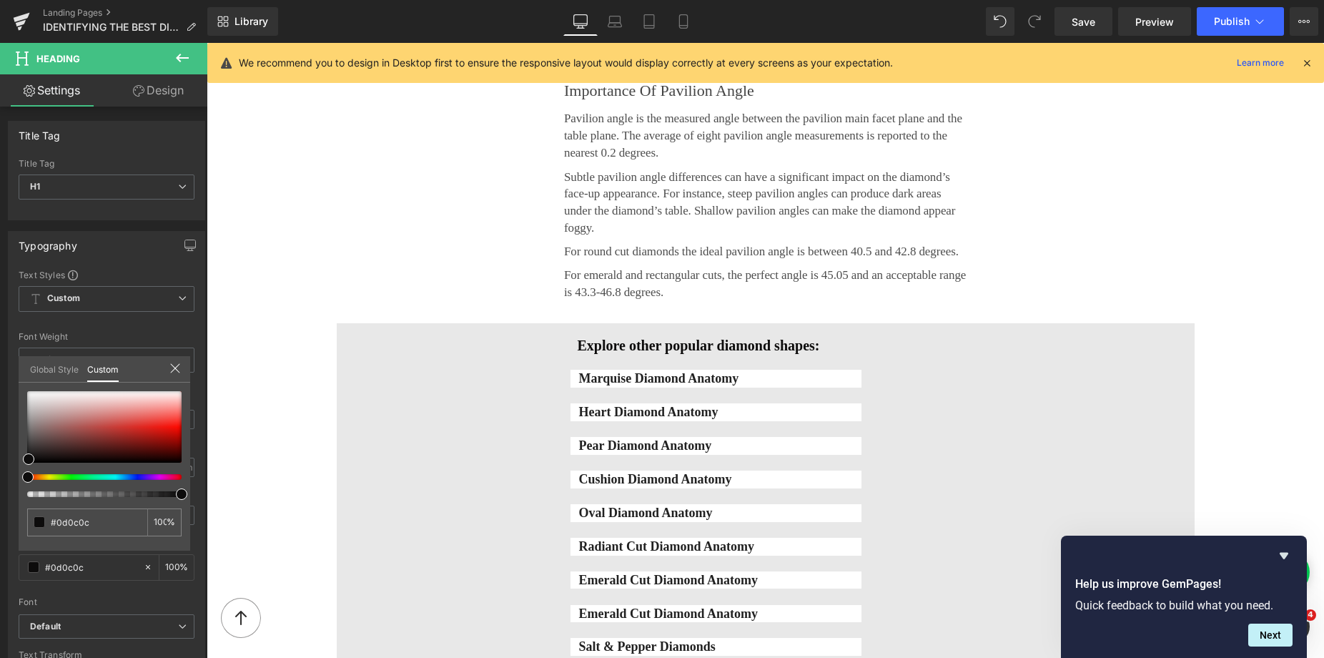
click at [283, 216] on div at bounding box center [765, 370] width 1117 height 655
